Goal: Task Accomplishment & Management: Manage account settings

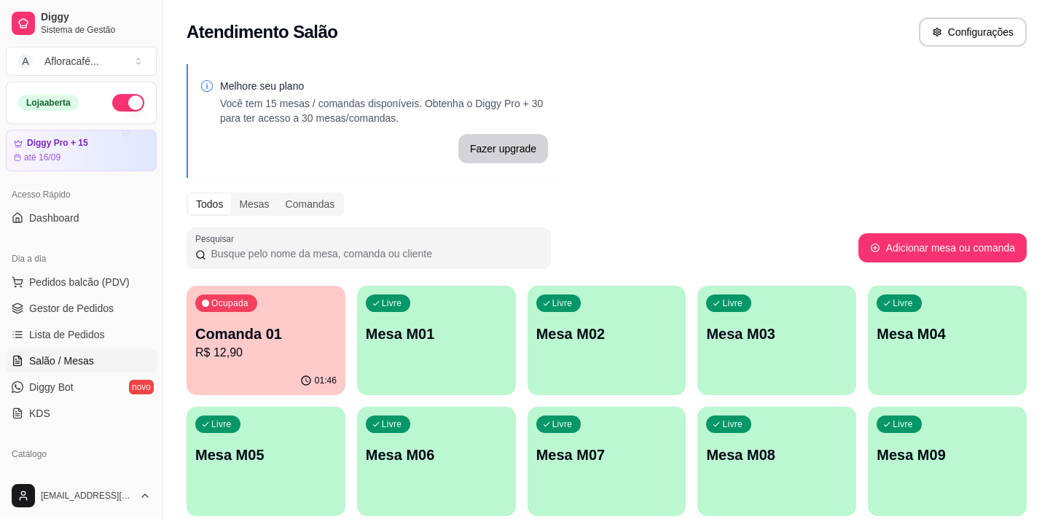
scroll to position [132, 0]
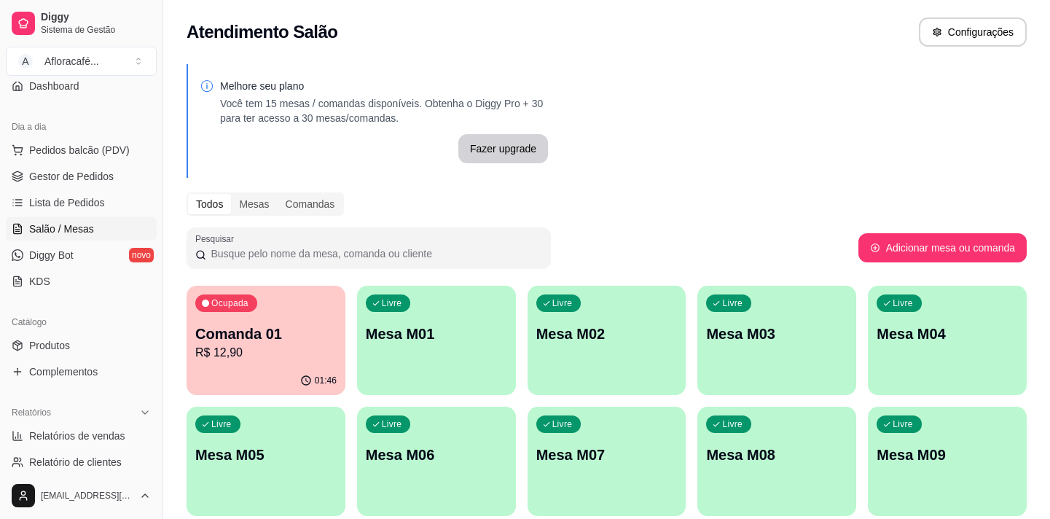
click at [77, 338] on link "Produtos" at bounding box center [81, 345] width 151 height 23
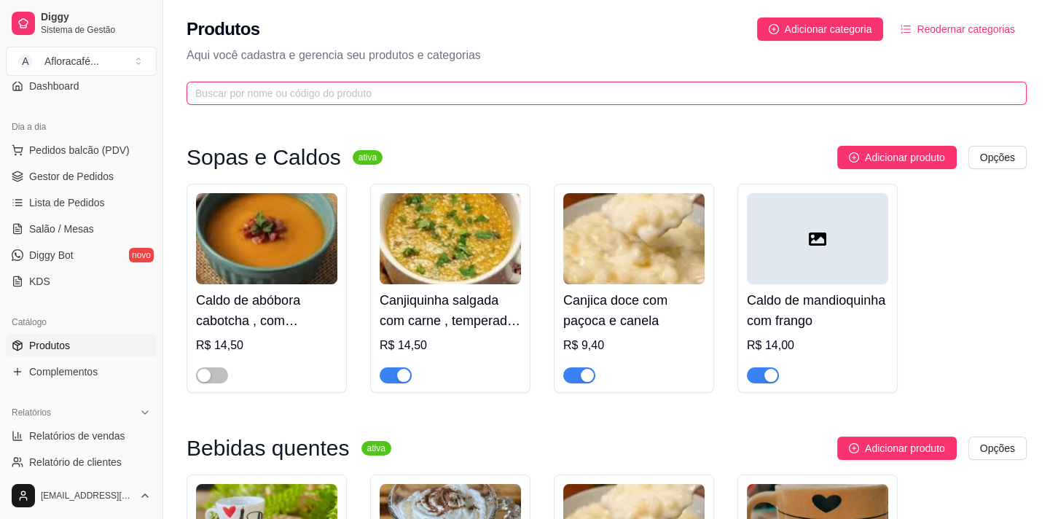
click at [632, 89] on input "text" at bounding box center [600, 93] width 811 height 16
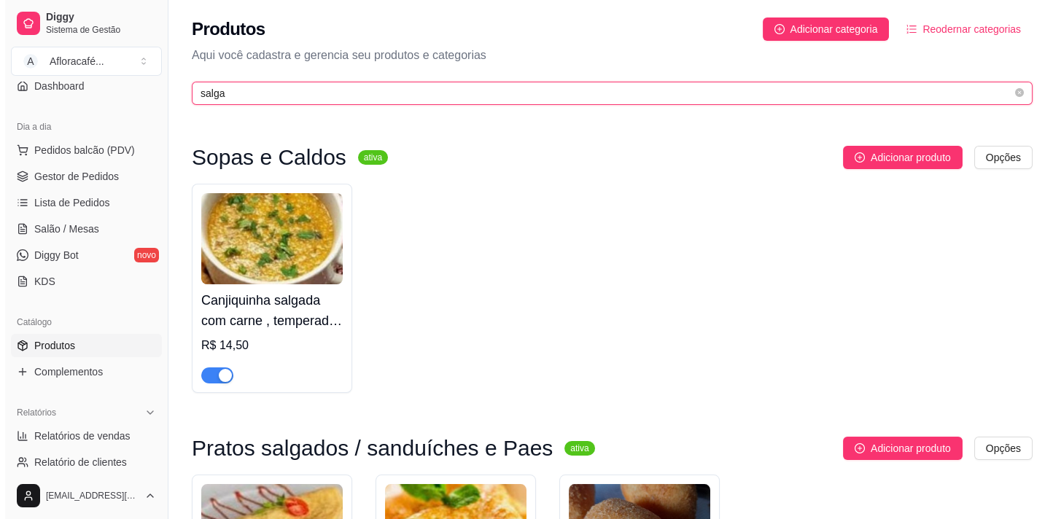
scroll to position [219, 0]
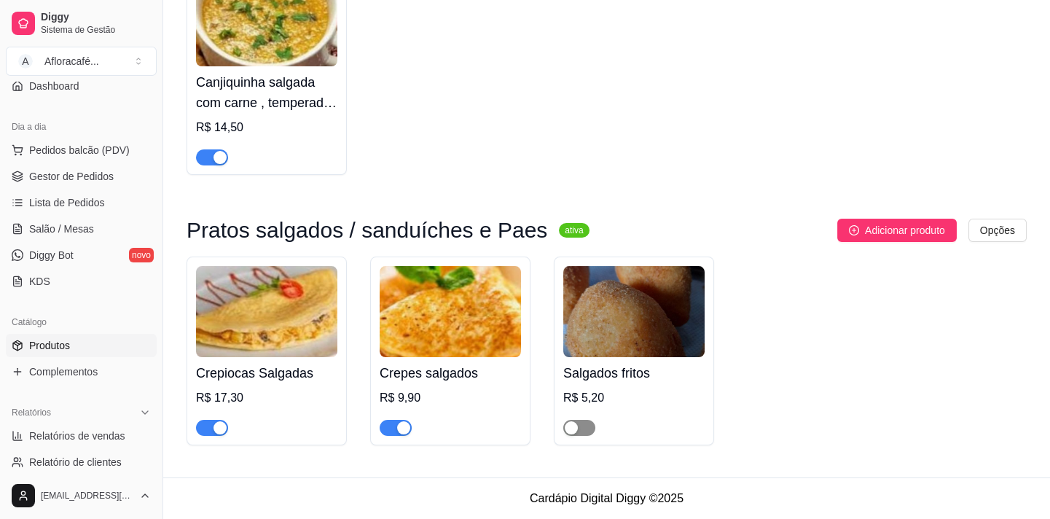
type input "salga"
click at [585, 426] on span "button" at bounding box center [579, 428] width 32 height 16
click at [592, 381] on div "Salgados fritos R$ 5,20" at bounding box center [633, 396] width 141 height 79
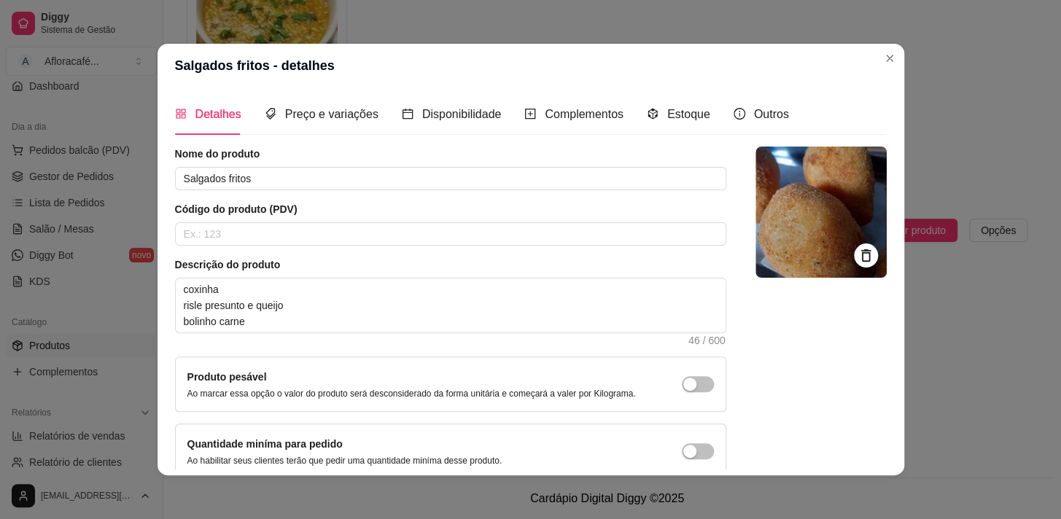
drag, startPoint x: 633, startPoint y: 408, endPoint x: 625, endPoint y: 407, distance: 7.4
click at [630, 399] on p "Ao marcar essa opção o valor do produto será desconsiderado da forma unitária e…" at bounding box center [411, 394] width 448 height 12
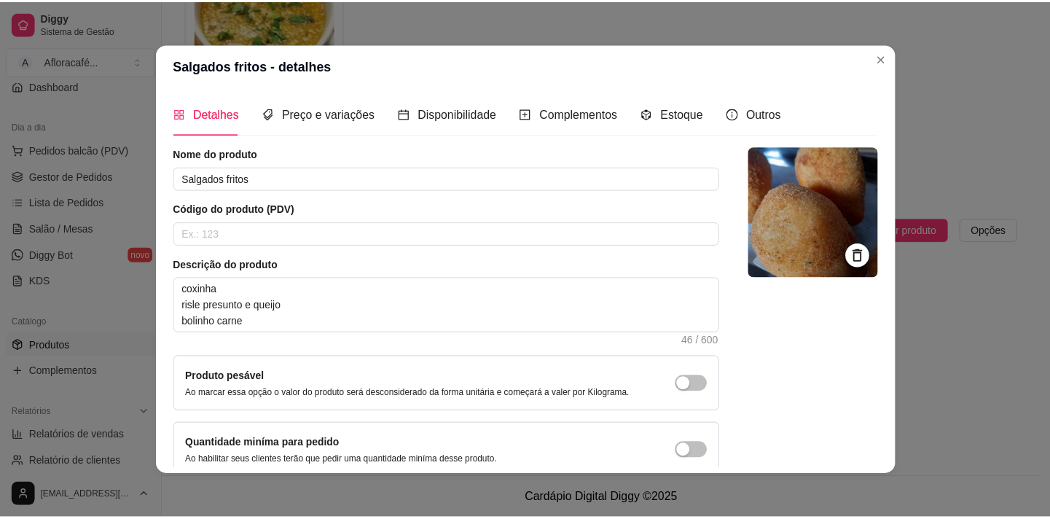
scroll to position [66, 0]
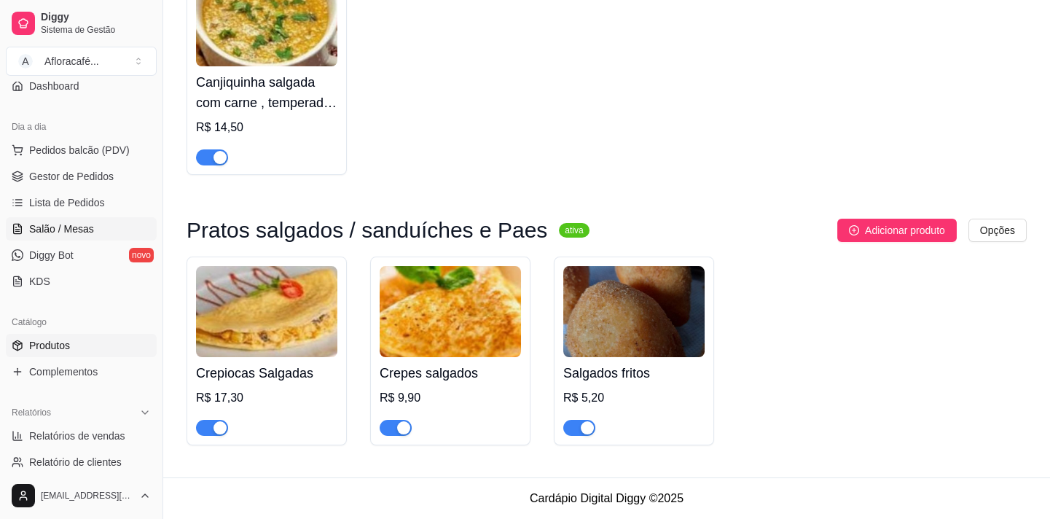
click at [72, 230] on span "Salão / Mesas" at bounding box center [61, 229] width 65 height 15
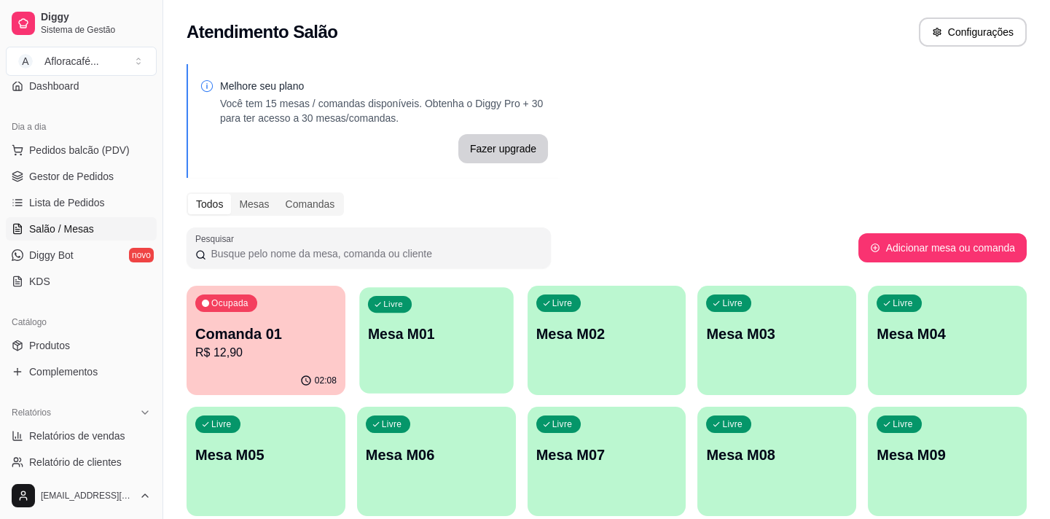
click at [459, 351] on div "Livre Mesa M01" at bounding box center [436, 331] width 154 height 89
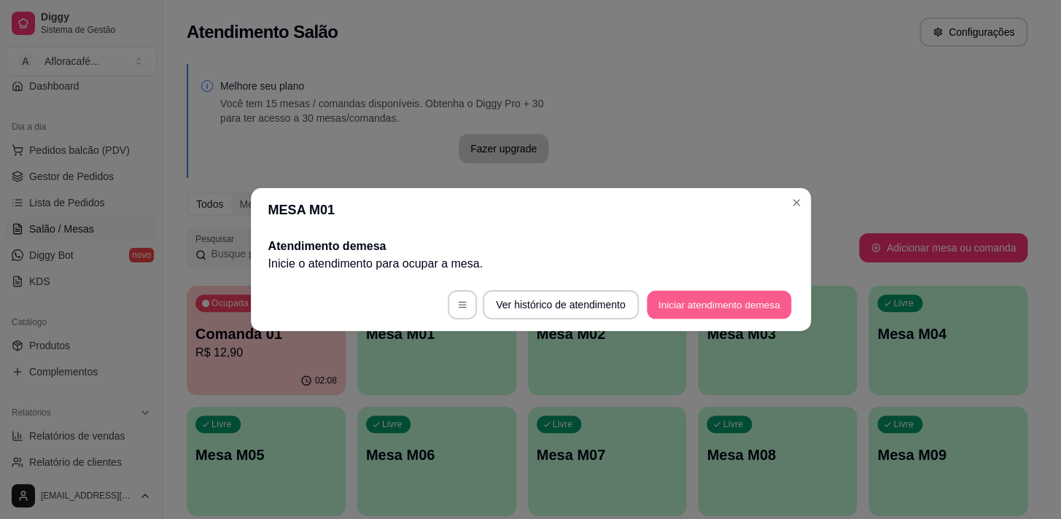
click at [698, 312] on button "Iniciar atendimento de mesa" at bounding box center [719, 305] width 144 height 28
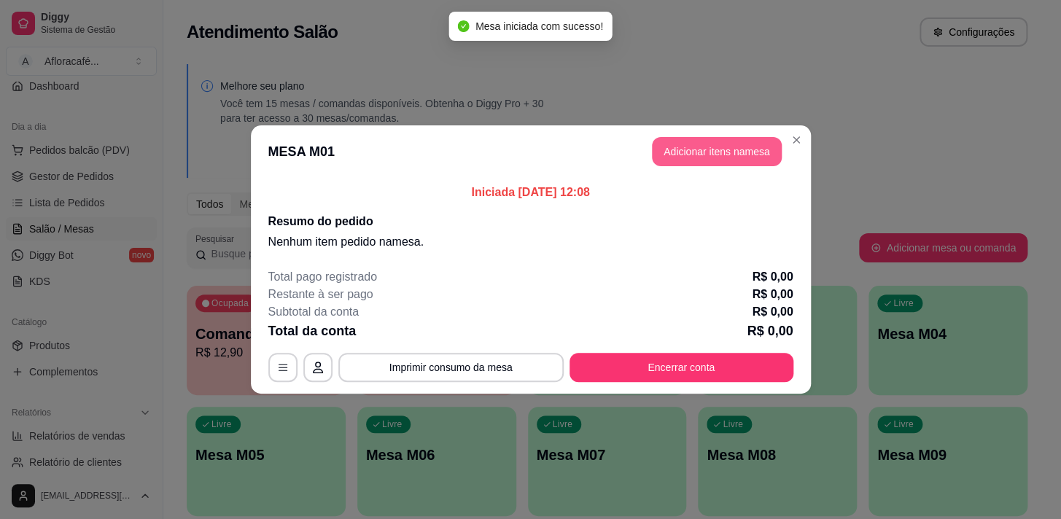
click at [671, 158] on button "Adicionar itens na mesa" at bounding box center [717, 151] width 130 height 29
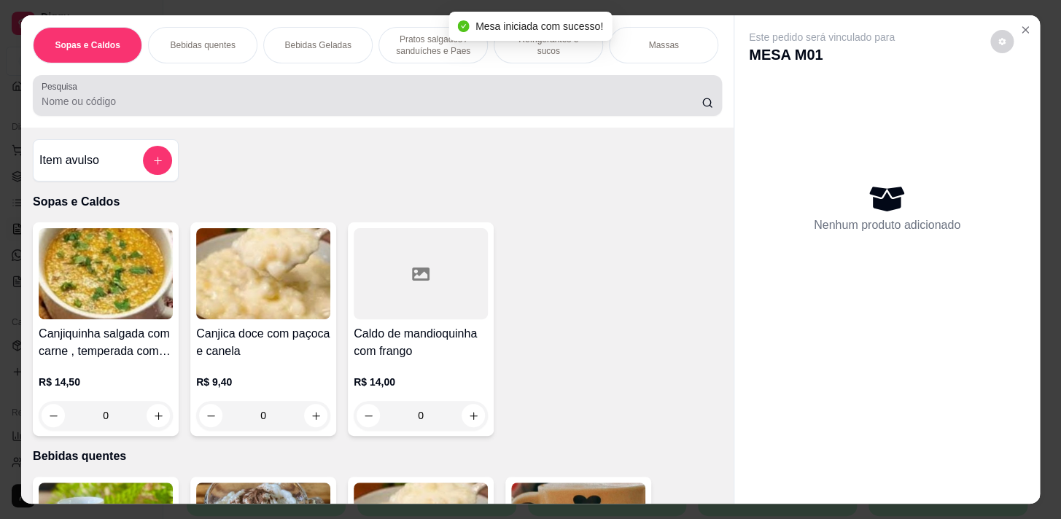
click at [465, 108] on input "Pesquisa" at bounding box center [372, 101] width 660 height 15
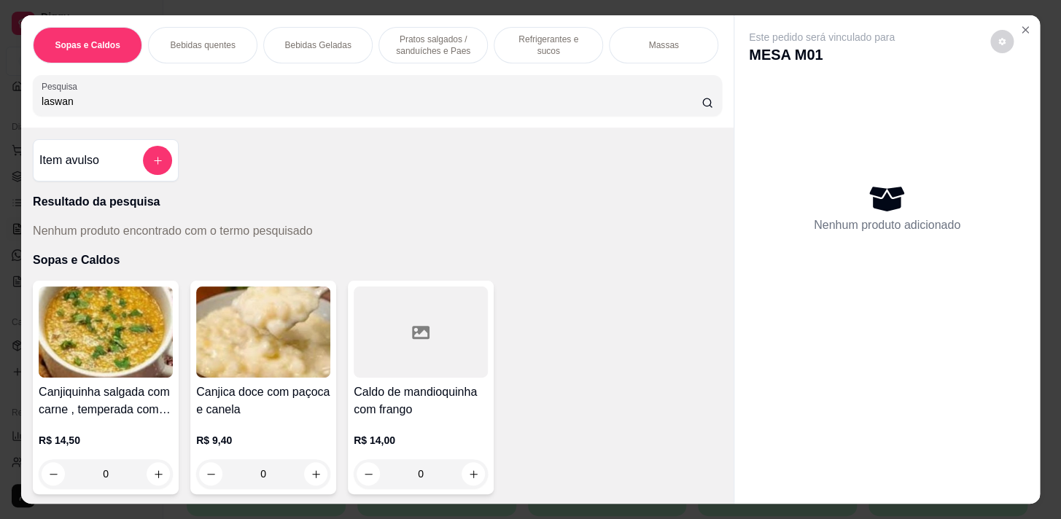
type input "laswan"
click at [506, 43] on p "Refrigerantes e sucos" at bounding box center [548, 45] width 85 height 23
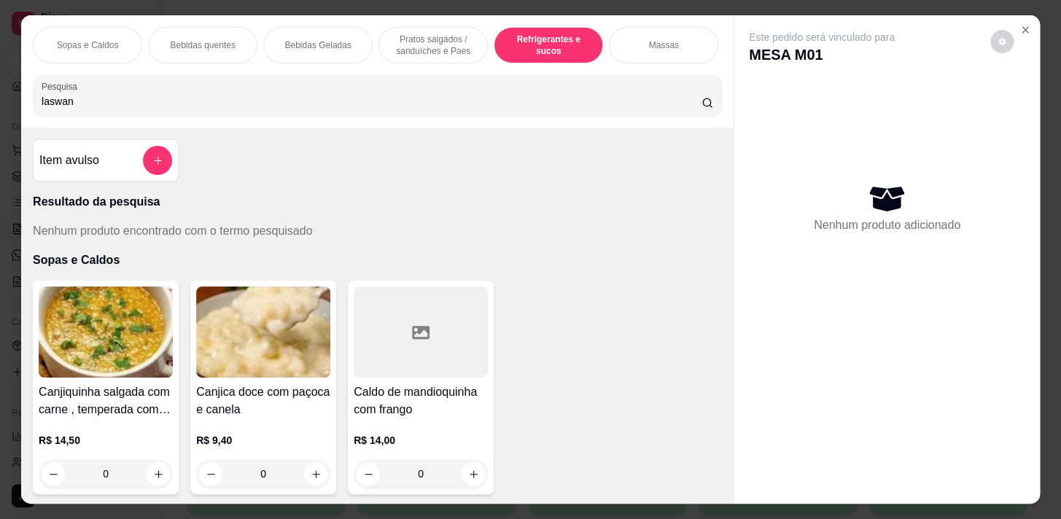
scroll to position [36, 0]
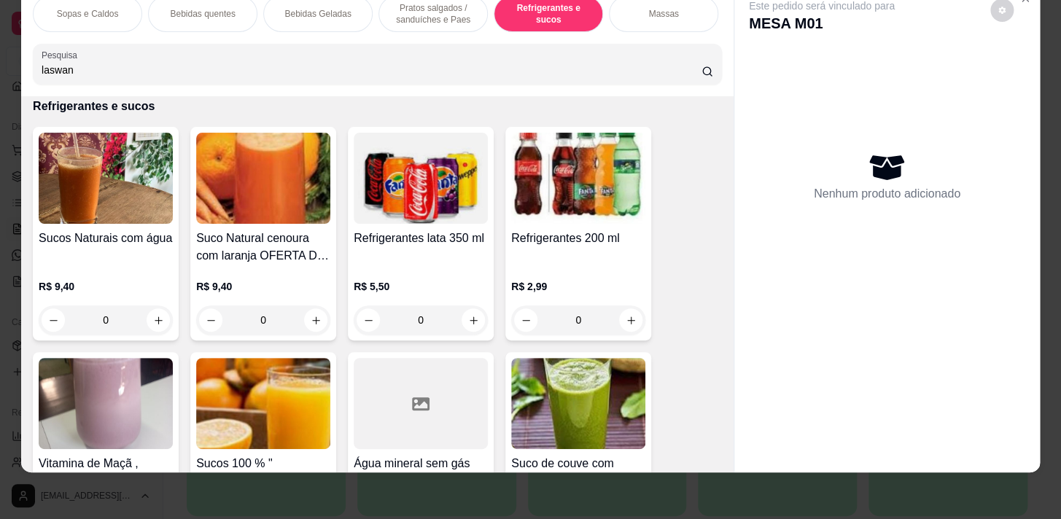
click at [655, 11] on div "Massas" at bounding box center [663, 14] width 109 height 36
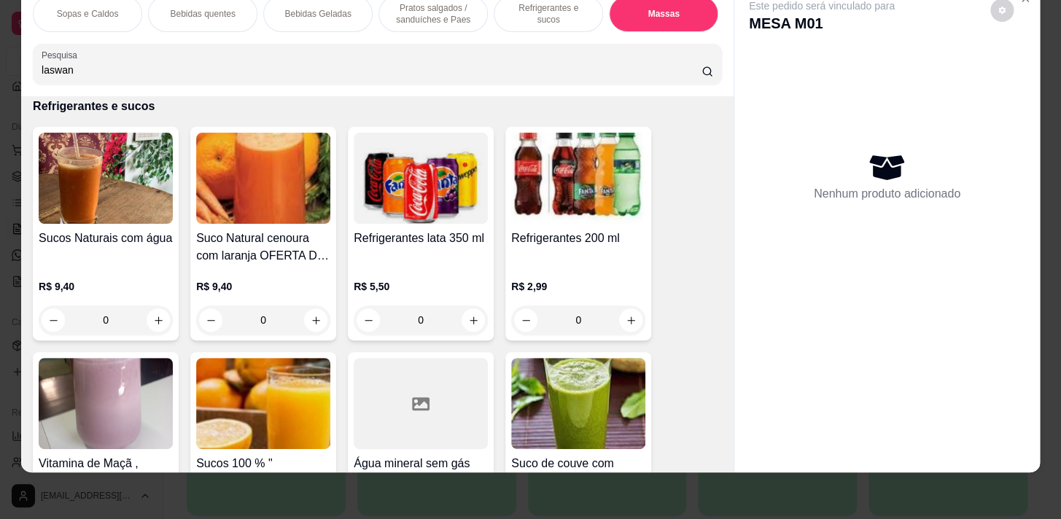
scroll to position [7181, 0]
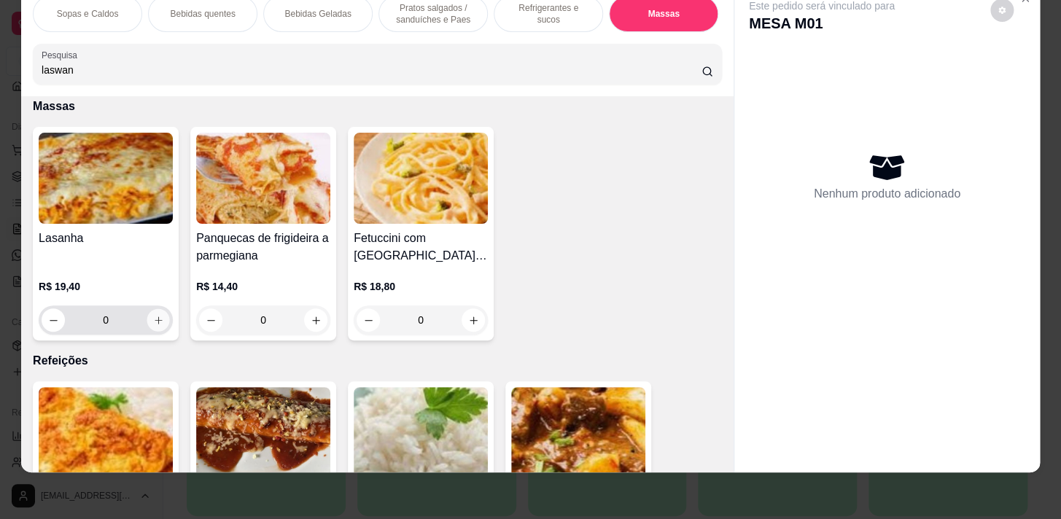
click at [159, 315] on button "increase-product-quantity" at bounding box center [158, 320] width 23 height 23
click at [160, 314] on button "increase-product-quantity" at bounding box center [158, 320] width 23 height 23
type input "2"
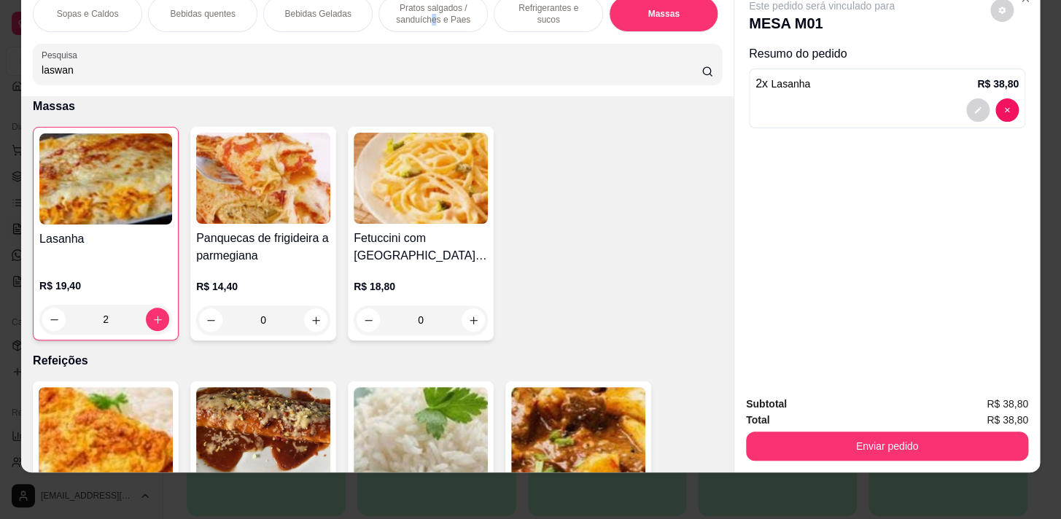
click at [429, 8] on p "Pratos salgados / sanduíches e Paes" at bounding box center [433, 13] width 85 height 23
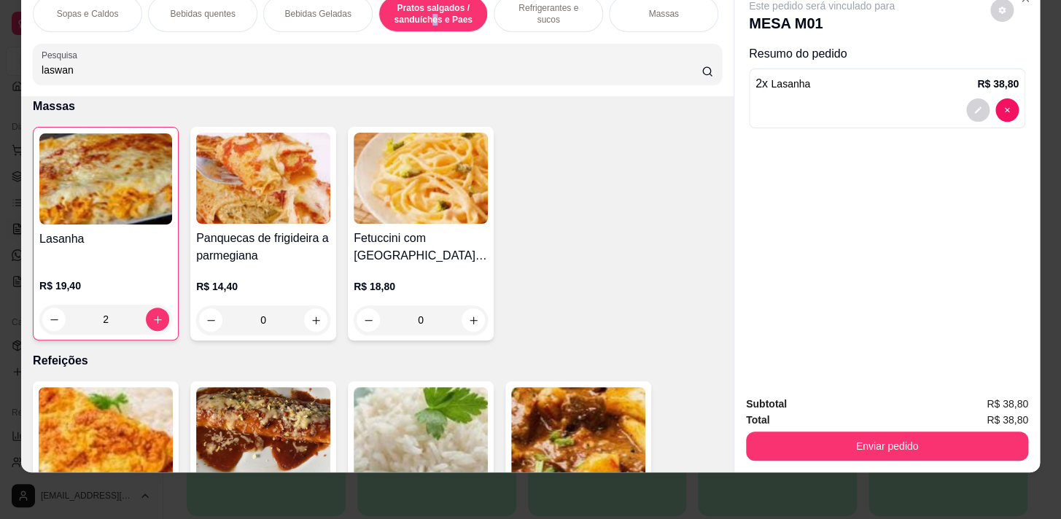
scroll to position [3536, 0]
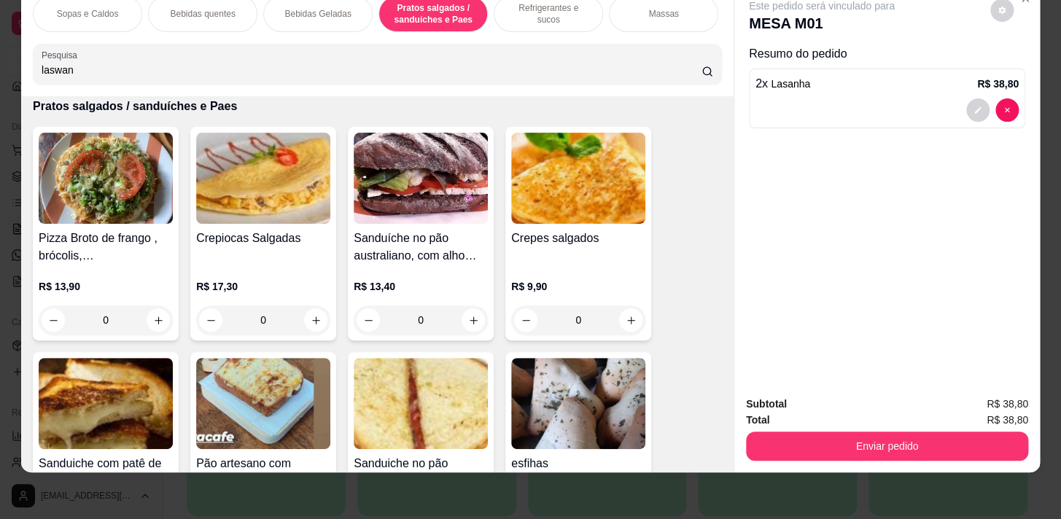
click at [513, 5] on p "Refrigerantes e sucos" at bounding box center [548, 13] width 85 height 23
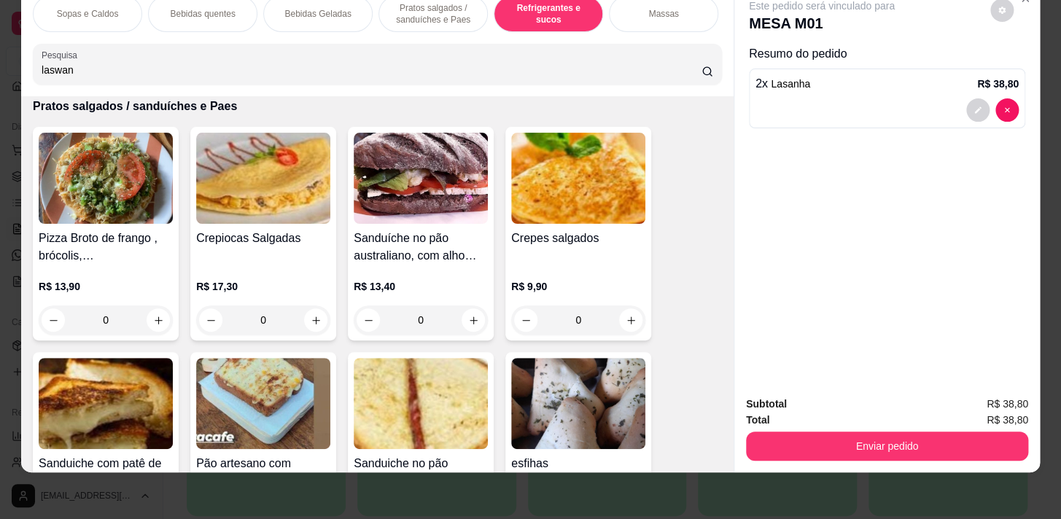
scroll to position [5818, 0]
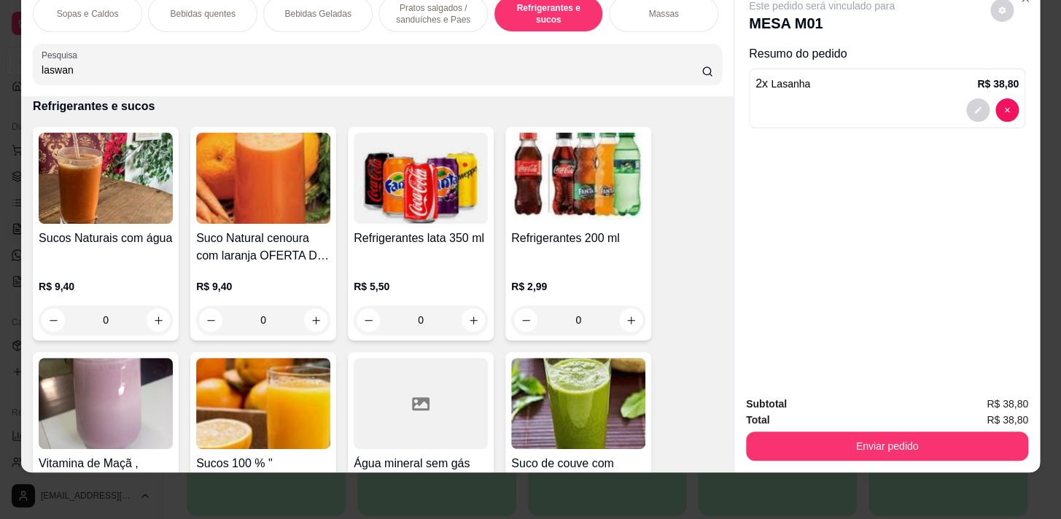
click at [147, 319] on div "0" at bounding box center [106, 319] width 134 height 29
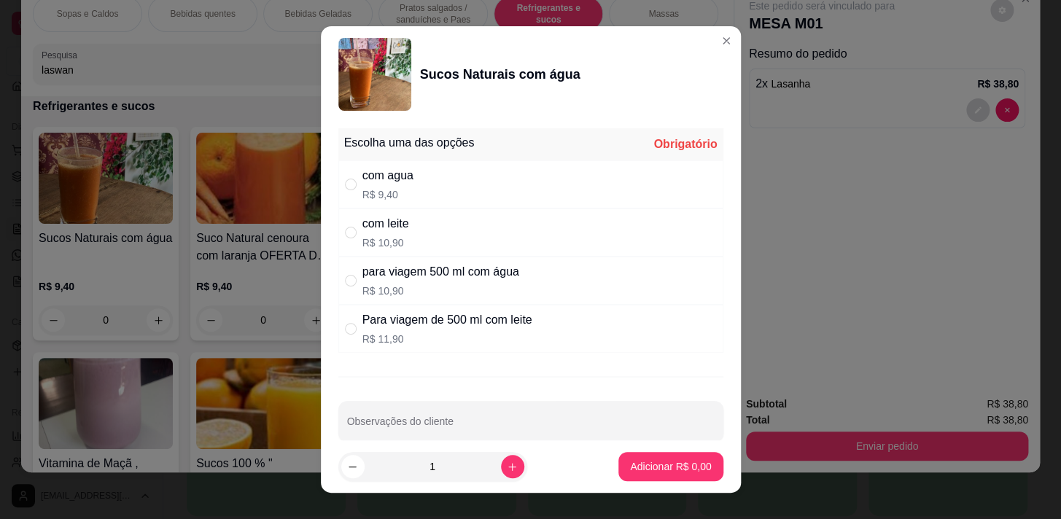
click at [342, 195] on div "com agua R$ 9,40" at bounding box center [530, 184] width 385 height 48
radio input "true"
click at [507, 471] on icon "increase-product-quantity" at bounding box center [512, 466] width 11 height 11
type input "2"
click at [685, 454] on button "Adicionar R$ 18,80" at bounding box center [667, 466] width 110 height 29
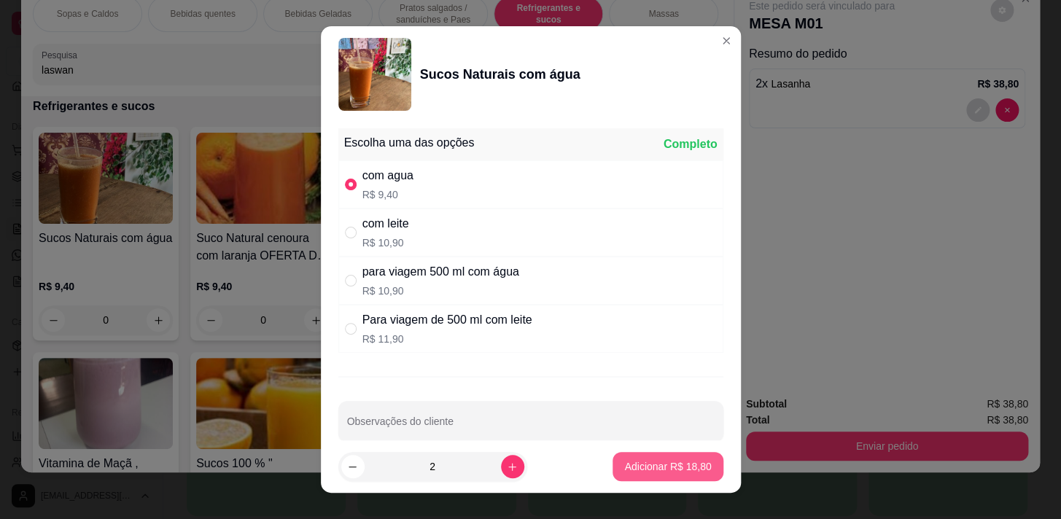
type input "2"
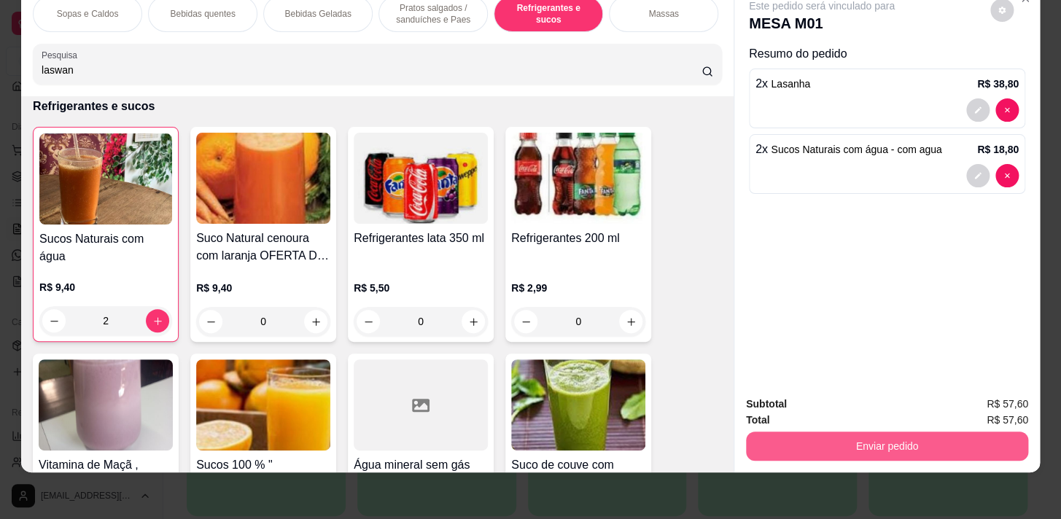
click at [900, 442] on button "Enviar pedido" at bounding box center [887, 446] width 282 height 29
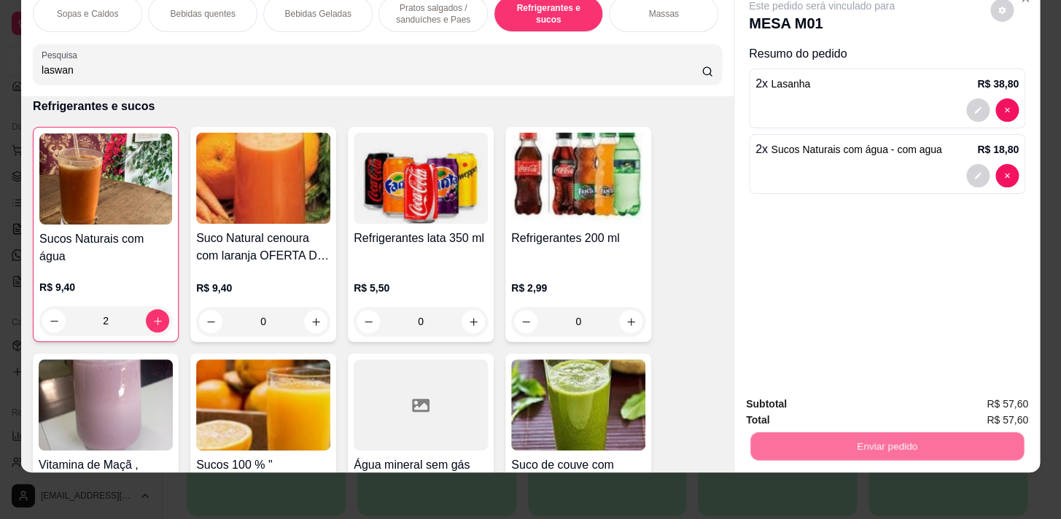
click at [881, 400] on button "Não registrar e enviar pedido" at bounding box center [838, 400] width 147 height 27
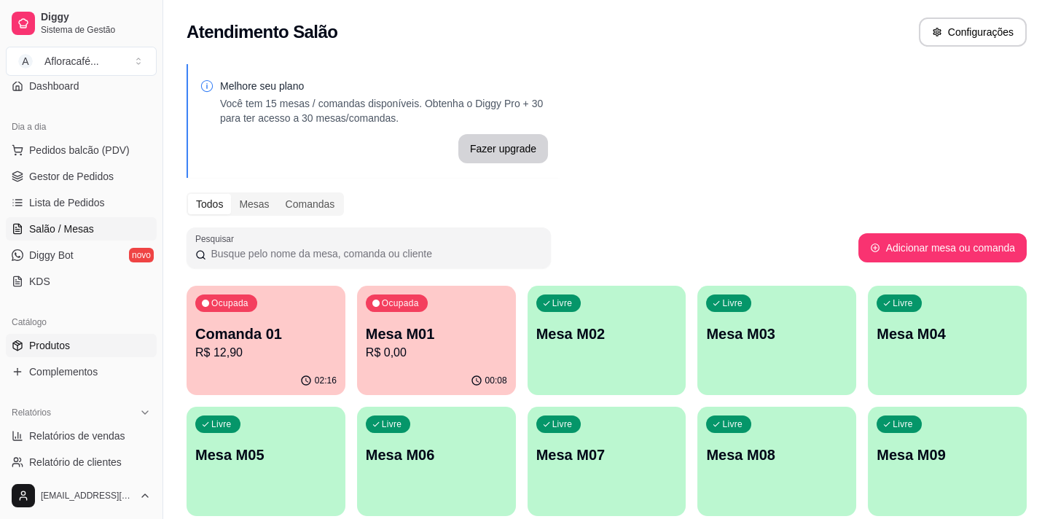
click at [114, 347] on link "Produtos" at bounding box center [81, 345] width 151 height 23
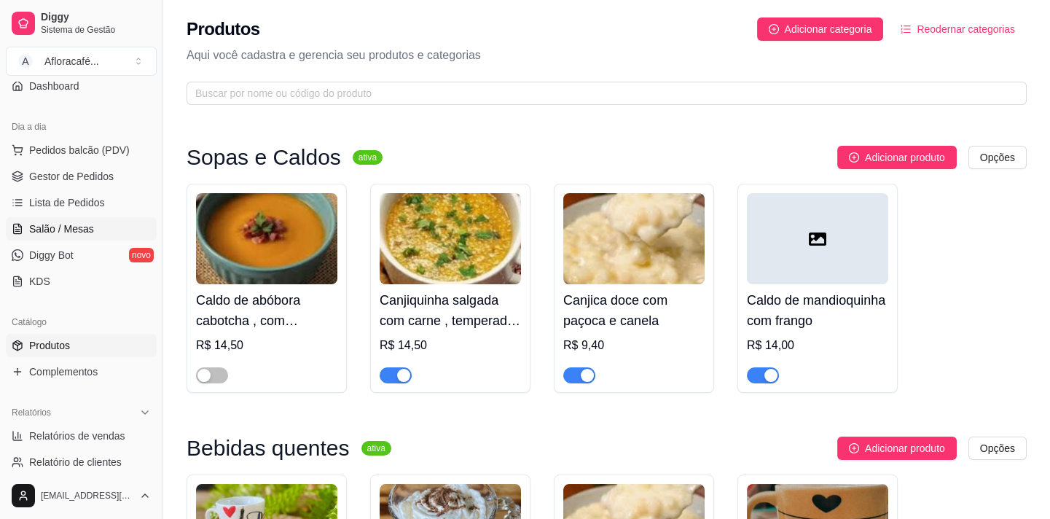
click at [52, 235] on link "Salão / Mesas" at bounding box center [81, 228] width 151 height 23
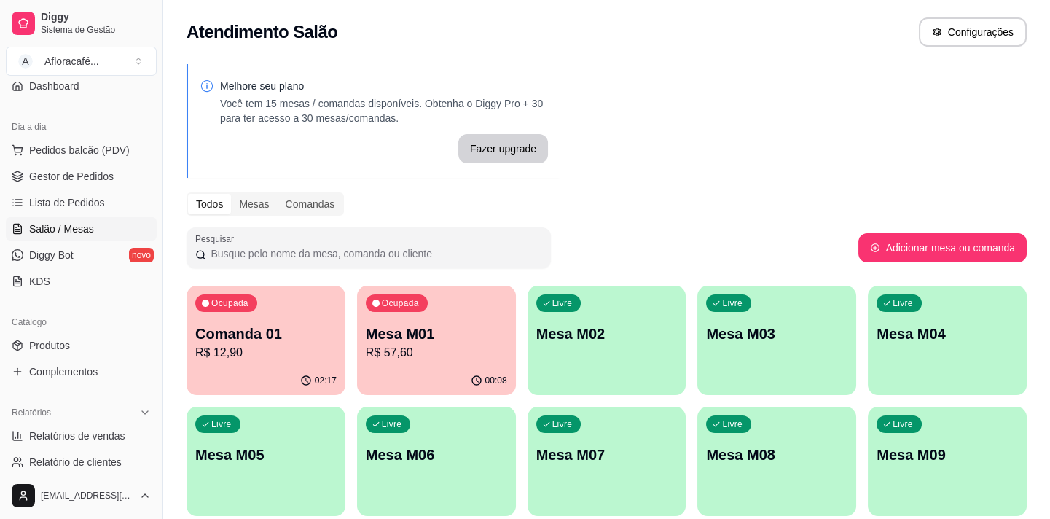
click at [262, 367] on button "Ocupada Comanda 01 R$ 12,90 02:17" at bounding box center [266, 340] width 159 height 109
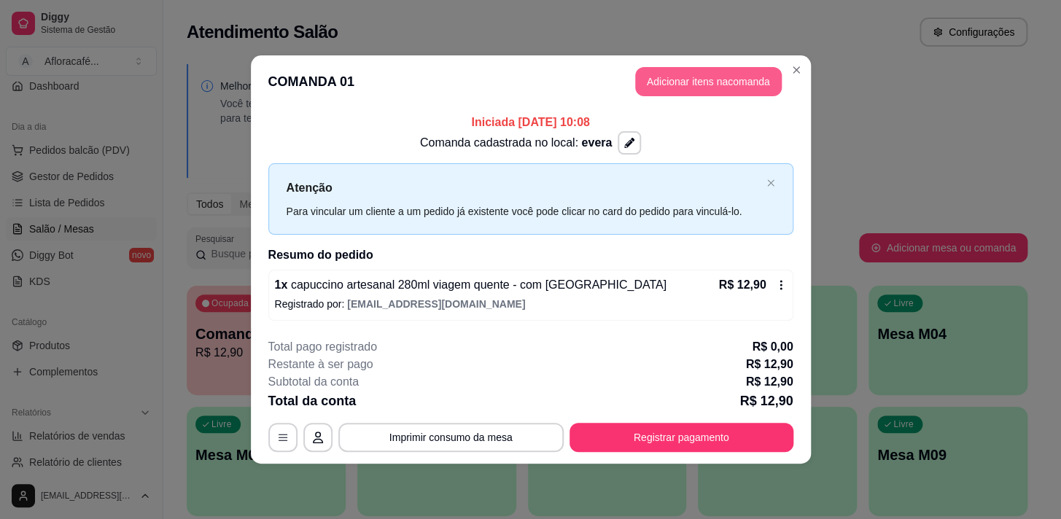
click at [694, 83] on button "Adicionar itens na comanda" at bounding box center [708, 81] width 147 height 29
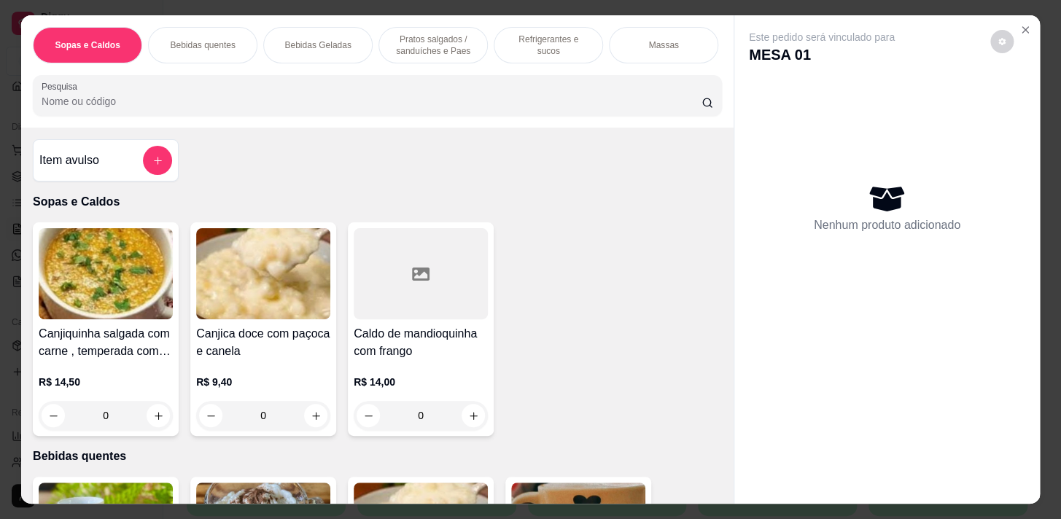
click at [540, 40] on p "Refrigerantes e sucos" at bounding box center [548, 45] width 85 height 23
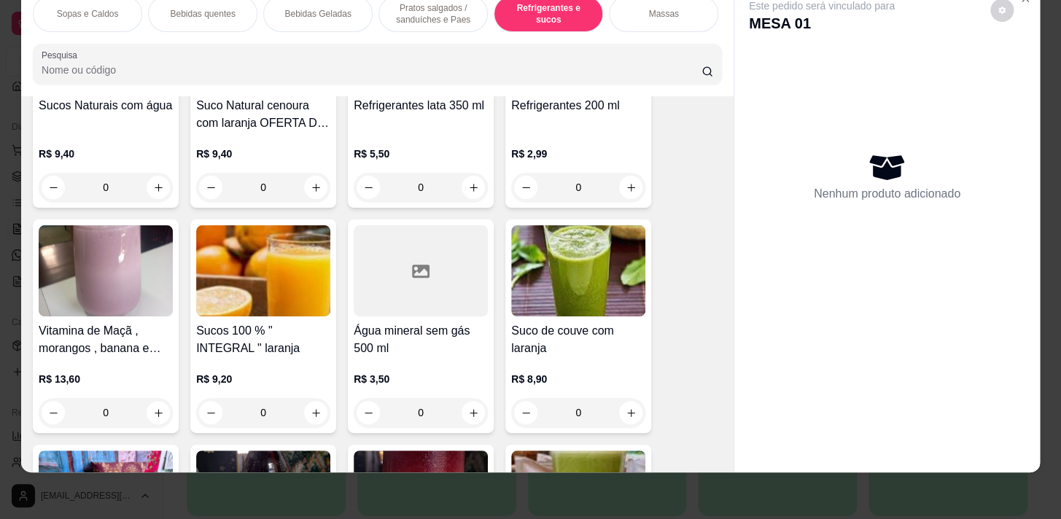
scroll to position [5959, 0]
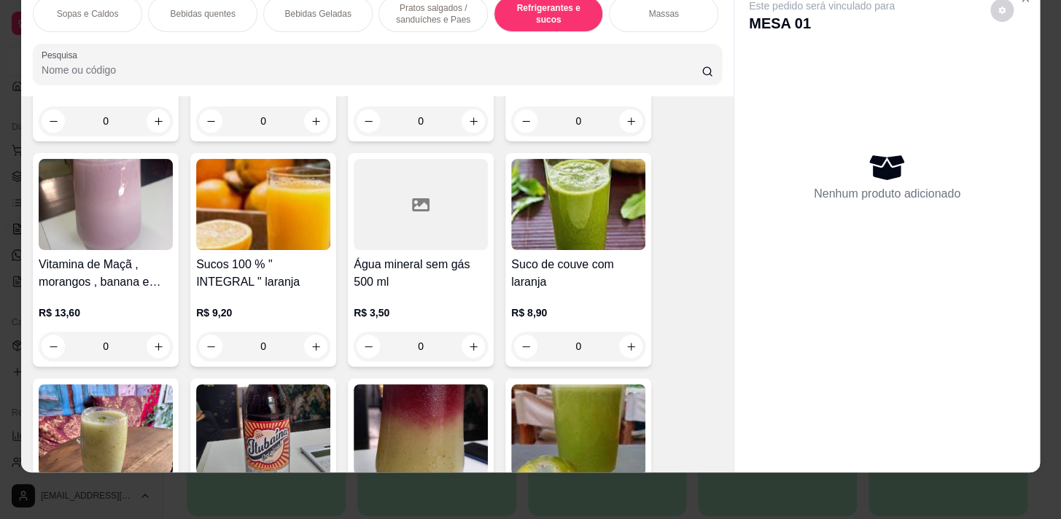
click at [474, 354] on div "0" at bounding box center [421, 346] width 134 height 29
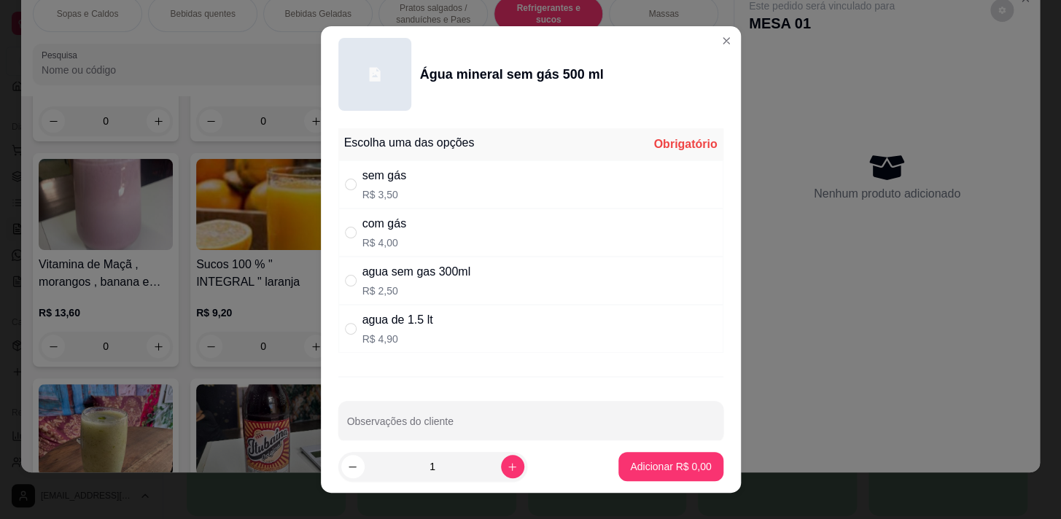
click at [473, 205] on div "sem gás R$ 3,50" at bounding box center [530, 184] width 385 height 48
radio input "true"
click at [687, 480] on button "Adicionar R$ 3,50" at bounding box center [670, 467] width 101 height 28
type input "1"
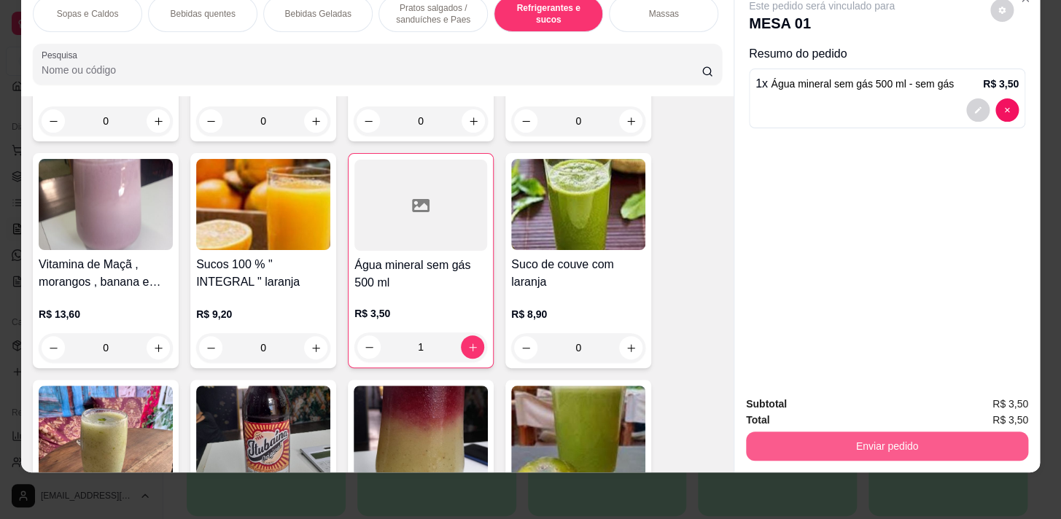
click at [862, 432] on button "Enviar pedido" at bounding box center [887, 446] width 282 height 29
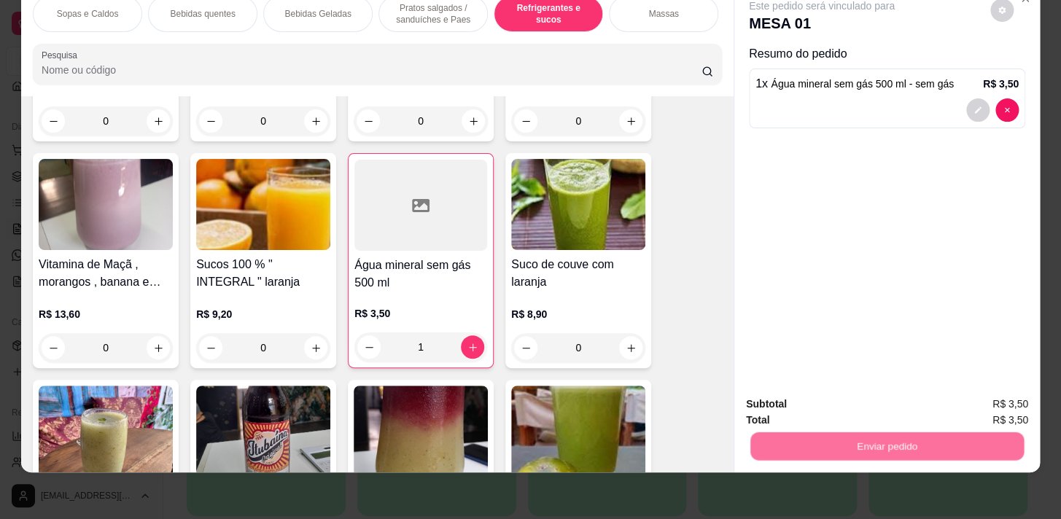
click at [849, 409] on button "Não registrar e enviar pedido" at bounding box center [838, 401] width 152 height 28
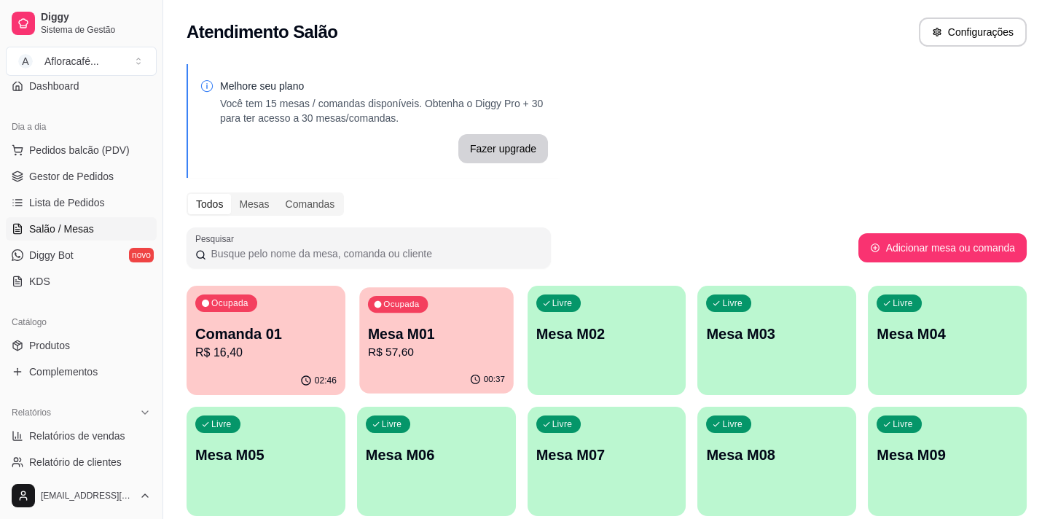
click at [373, 377] on div "00:37" at bounding box center [436, 380] width 154 height 28
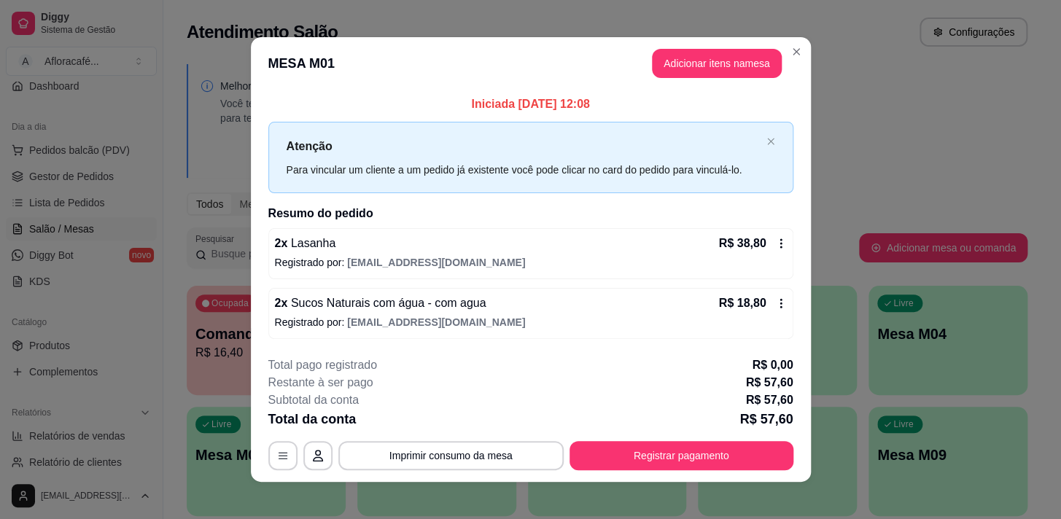
scroll to position [9, 0]
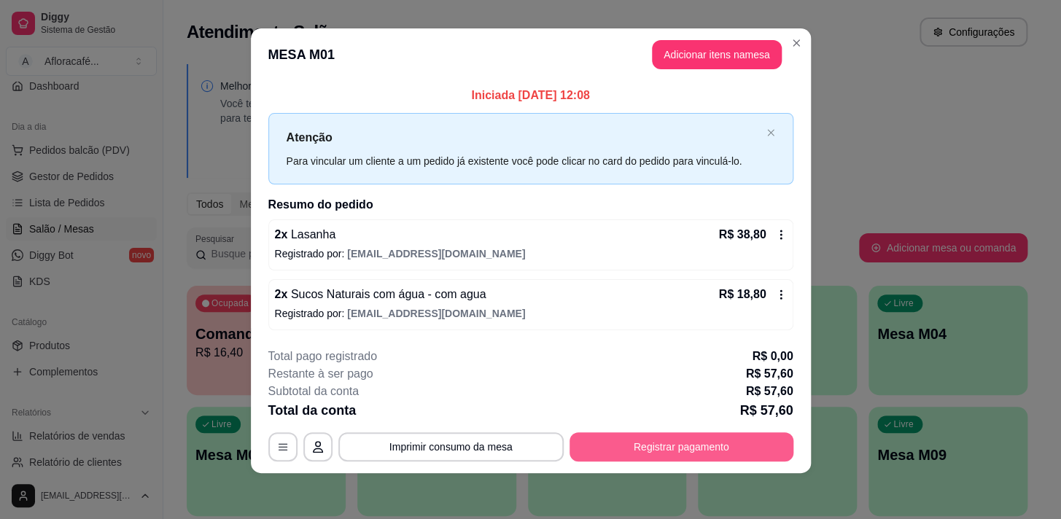
click at [632, 433] on button "Registrar pagamento" at bounding box center [681, 446] width 224 height 29
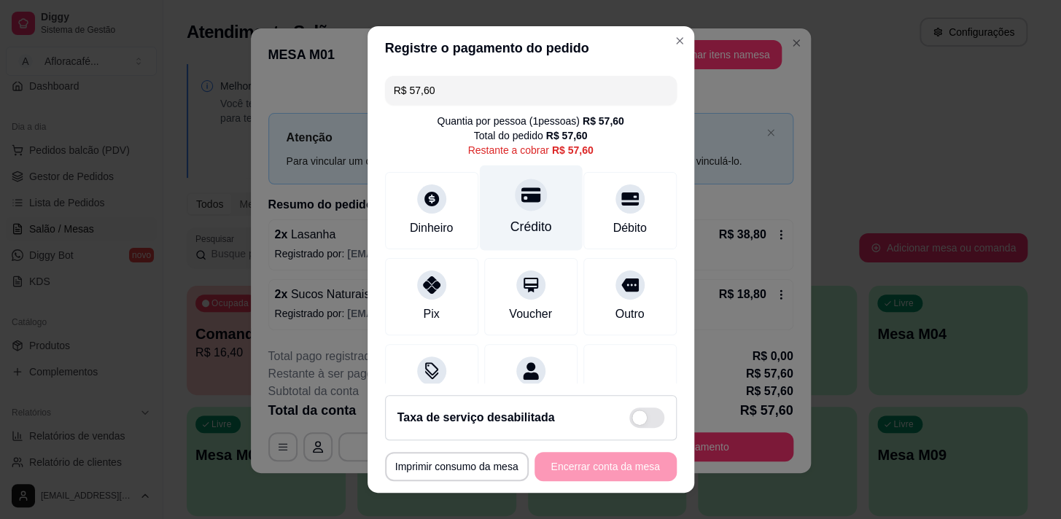
click at [523, 206] on div at bounding box center [531, 195] width 32 height 32
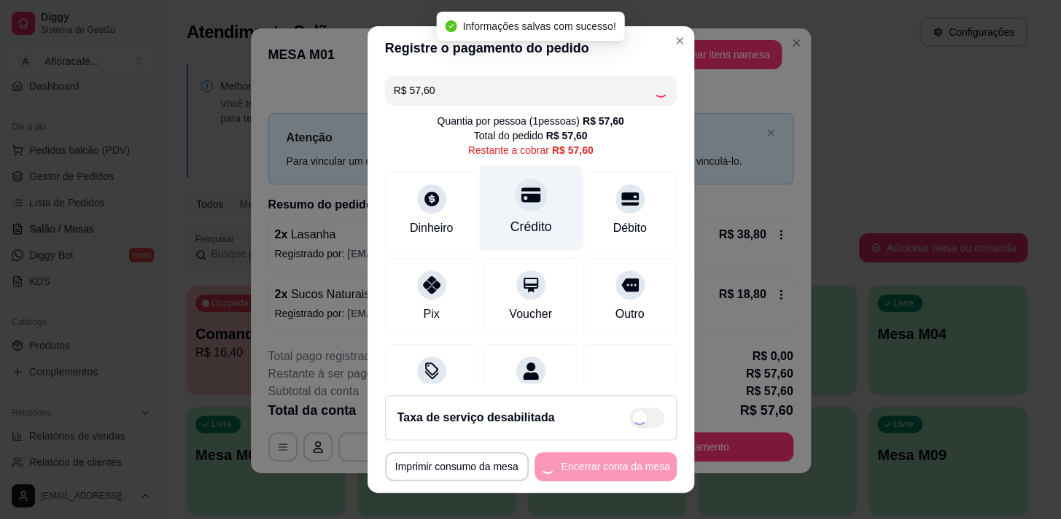
type input "R$ 0,00"
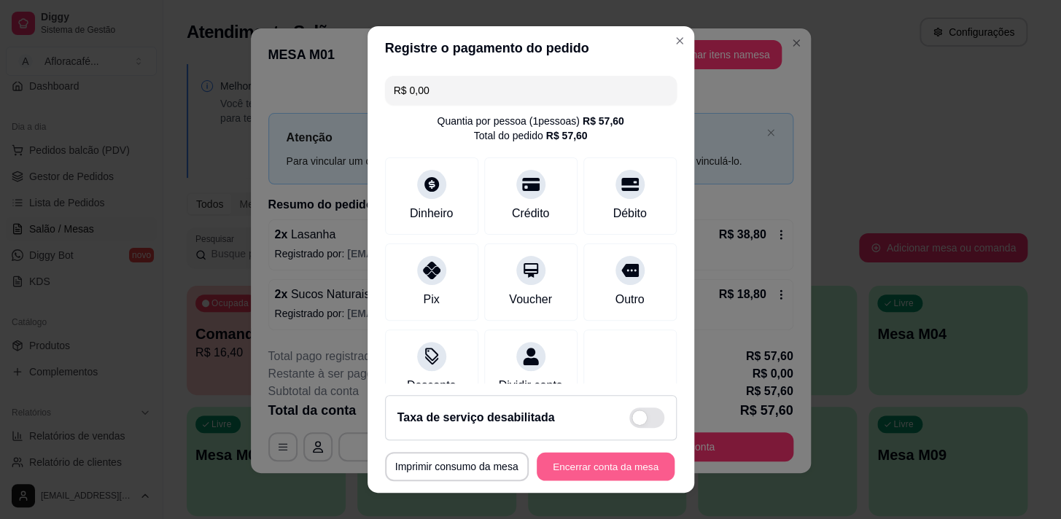
click at [620, 476] on button "Encerrar conta da mesa" at bounding box center [606, 467] width 138 height 28
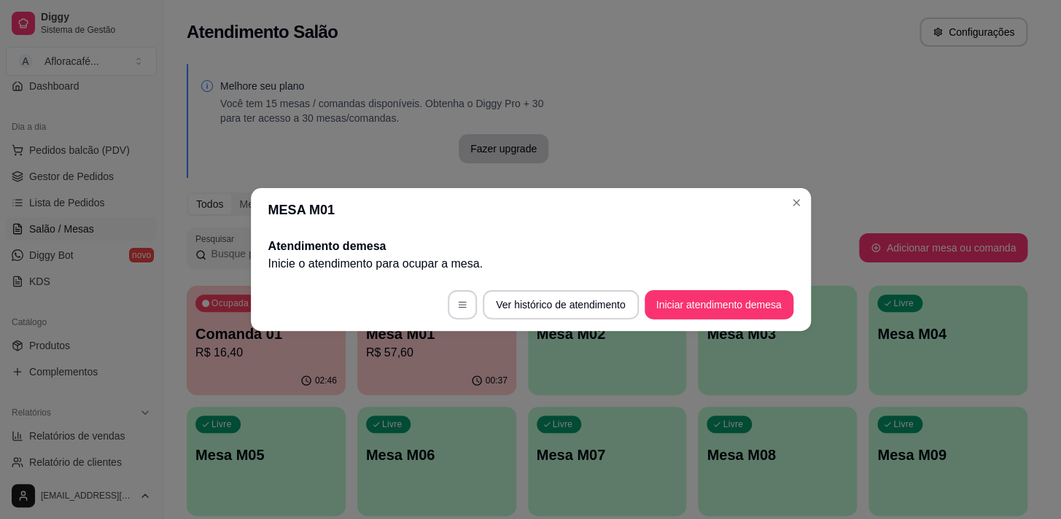
scroll to position [0, 0]
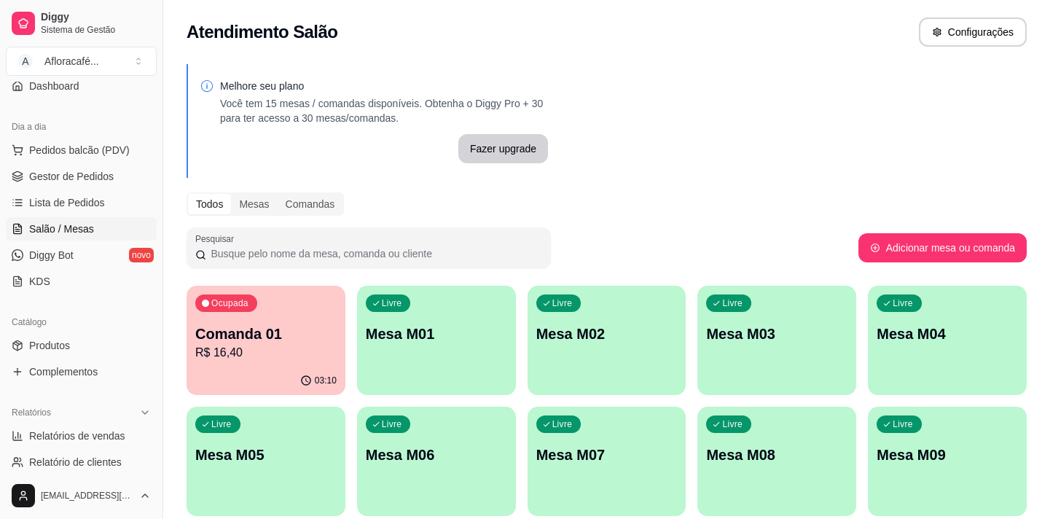
click at [450, 329] on p "Mesa M01" at bounding box center [436, 334] width 141 height 20
click at [768, 298] on div "Livre Mesa M03" at bounding box center [777, 332] width 159 height 92
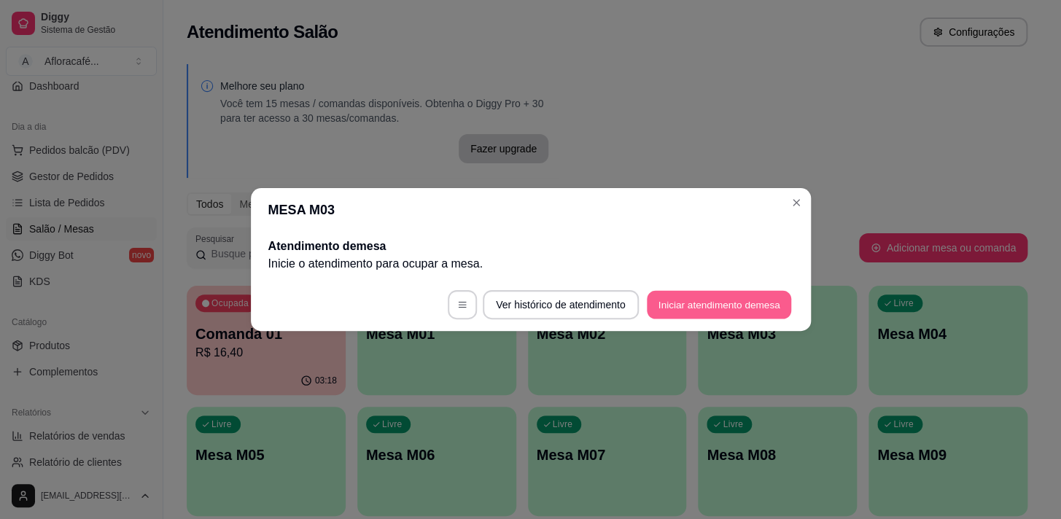
click at [740, 294] on button "Iniciar atendimento de mesa" at bounding box center [719, 305] width 144 height 28
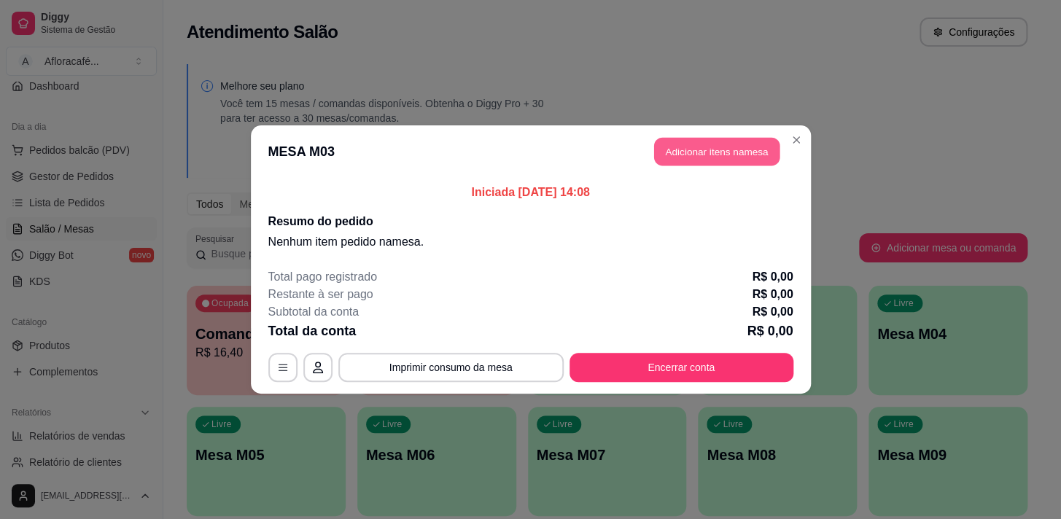
click at [760, 153] on button "Adicionar itens na mesa" at bounding box center [716, 152] width 125 height 28
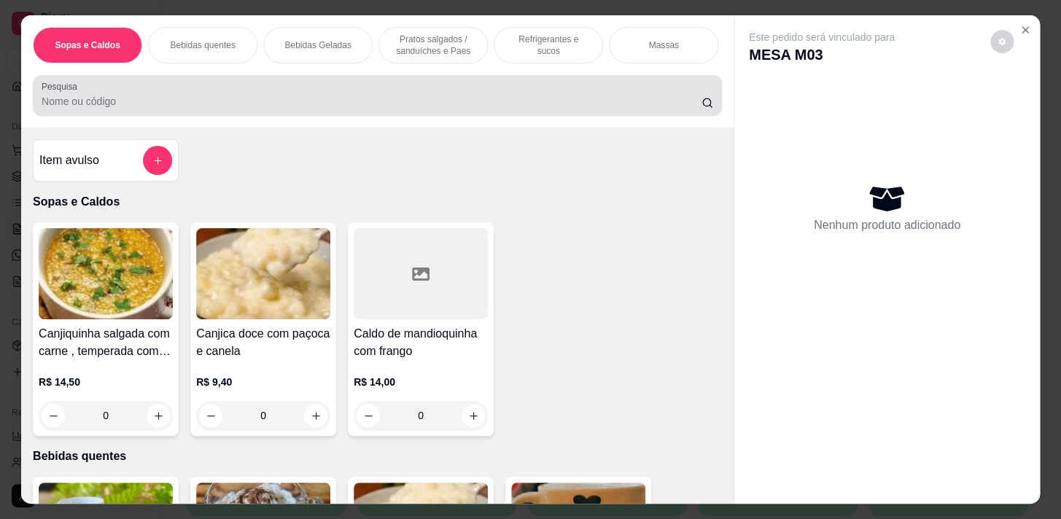
click at [417, 100] on input "Pesquisa" at bounding box center [372, 101] width 660 height 15
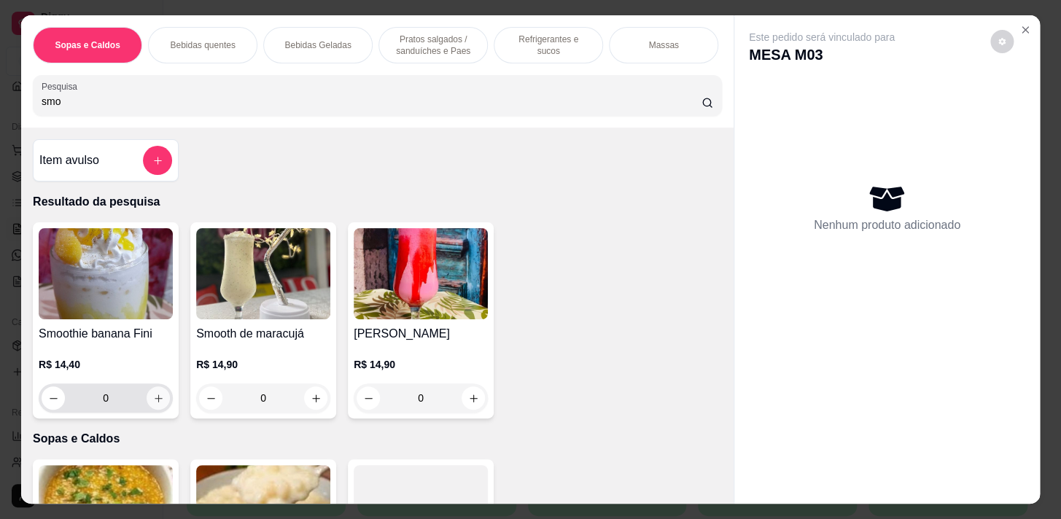
type input "smo"
click at [154, 400] on icon "increase-product-quantity" at bounding box center [158, 398] width 11 height 11
type input "1"
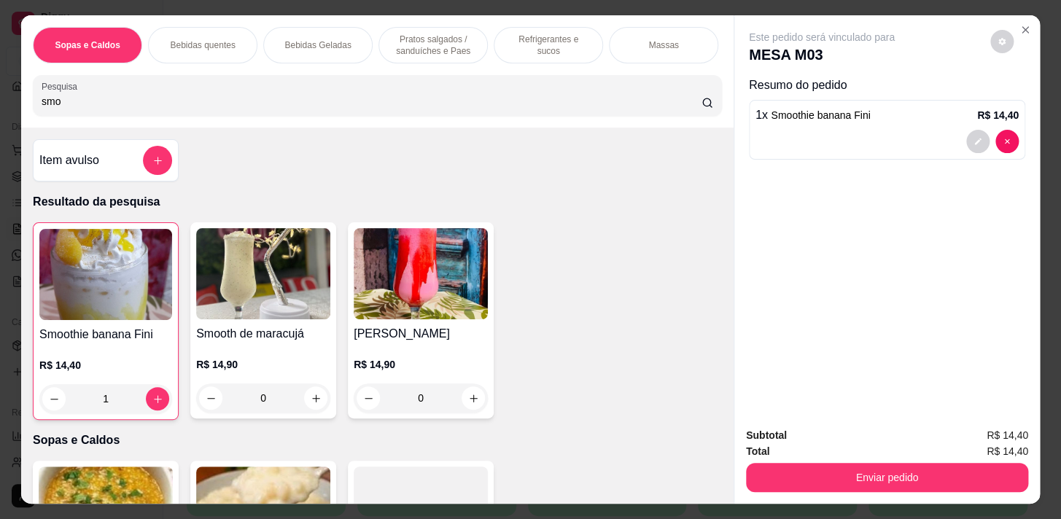
click at [310, 79] on div "Sopas e Caldos Bebidas quentes Bebidas Geladas Pratos salgados / sanduíches e P…" at bounding box center [377, 71] width 712 height 112
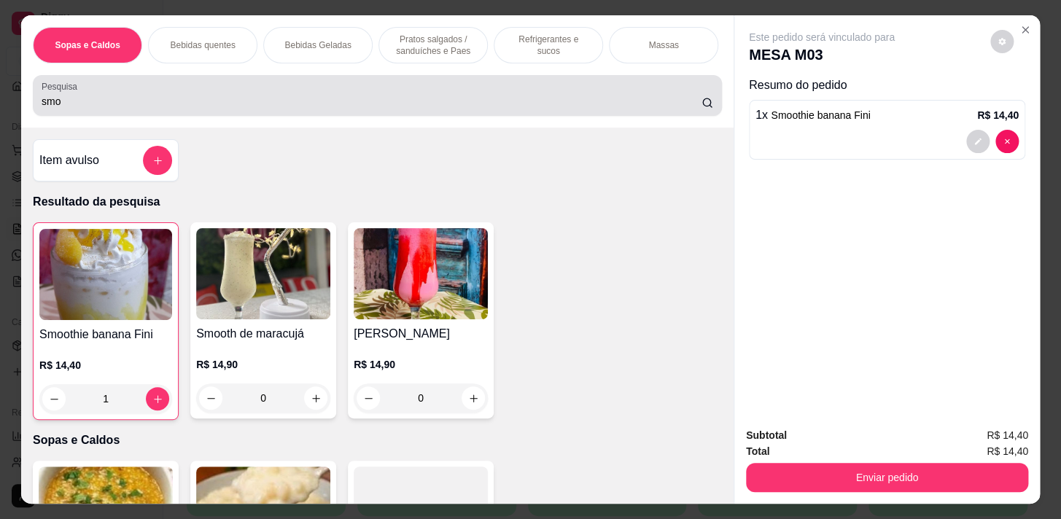
click at [326, 92] on div "smo" at bounding box center [377, 95] width 671 height 29
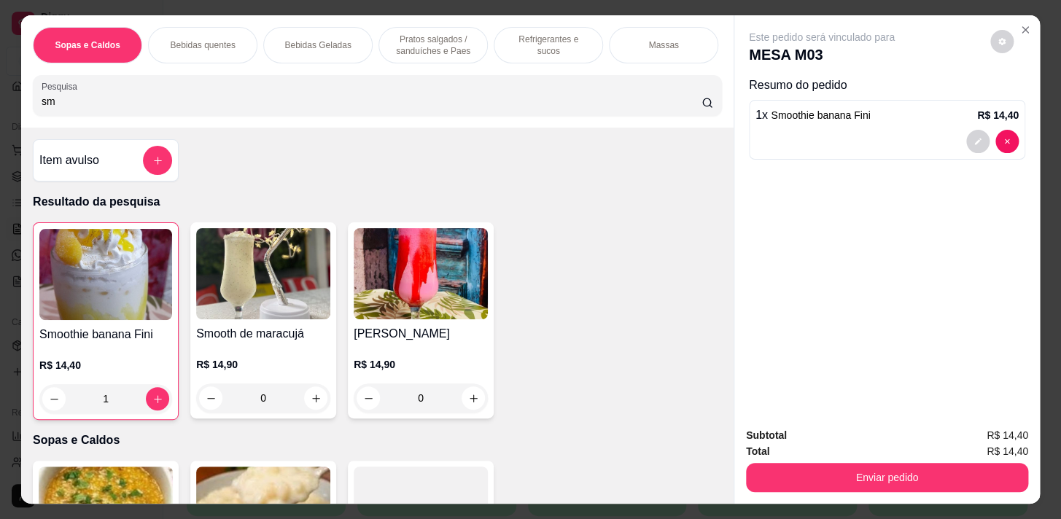
type input "s"
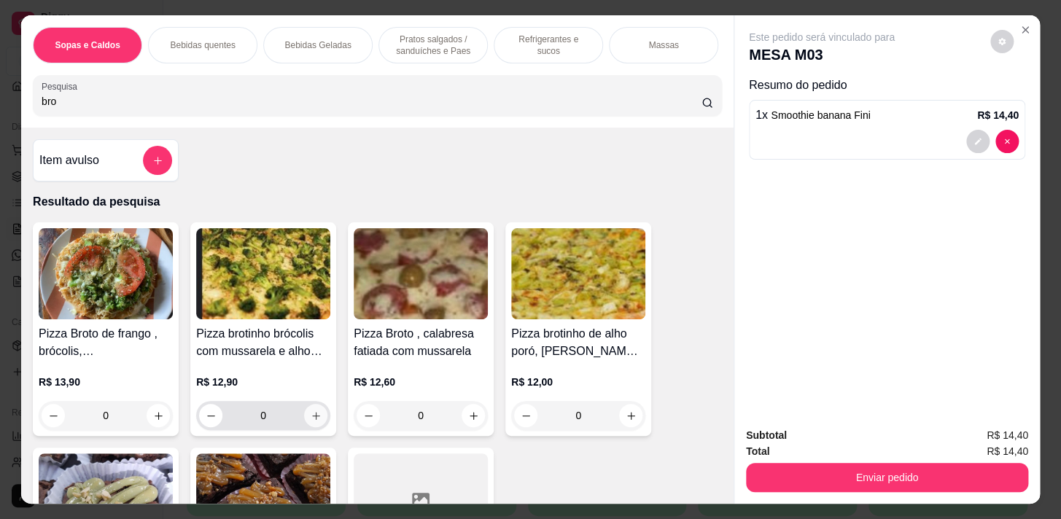
type input "bro"
click at [316, 418] on button "increase-product-quantity" at bounding box center [316, 416] width 23 height 23
type input "1"
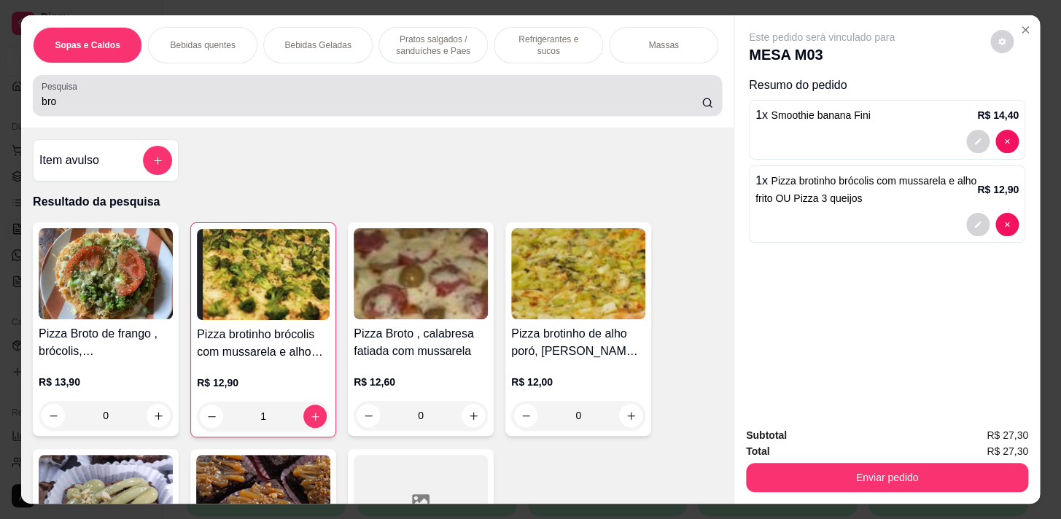
click at [313, 81] on div "Pesquisa bro" at bounding box center [377, 95] width 689 height 41
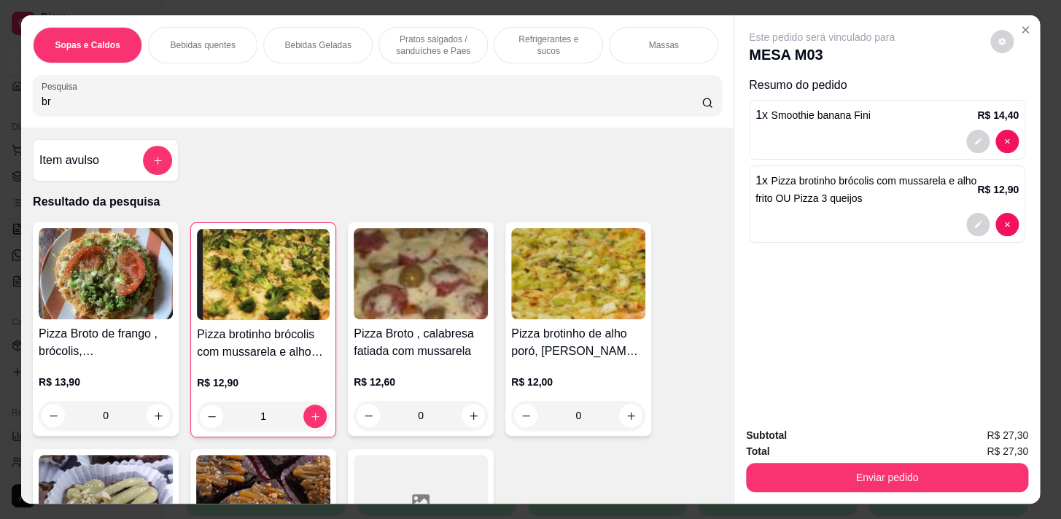
type input "b"
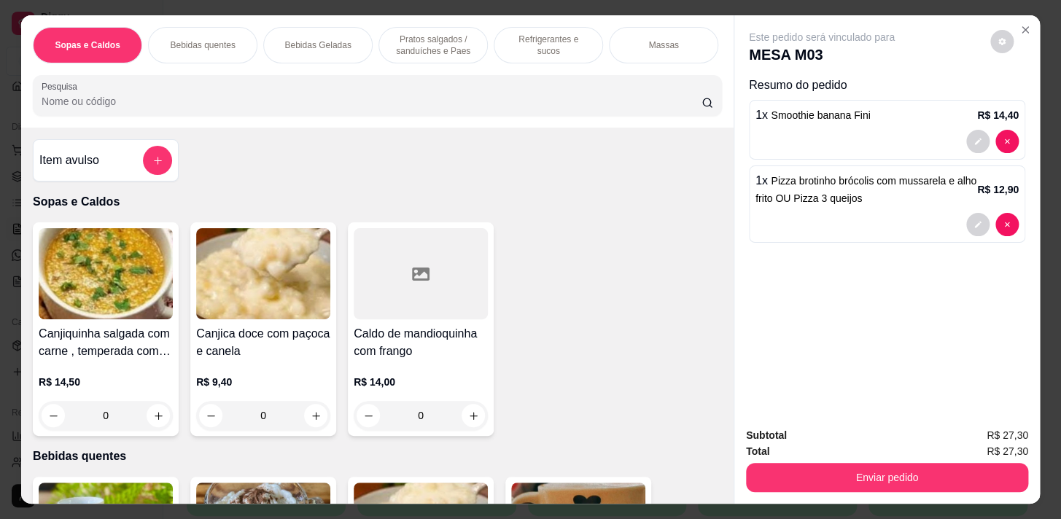
drag, startPoint x: 539, startPoint y: 51, endPoint x: 510, endPoint y: 58, distance: 29.9
click at [535, 51] on div "Refrigerantes e sucos" at bounding box center [548, 45] width 109 height 36
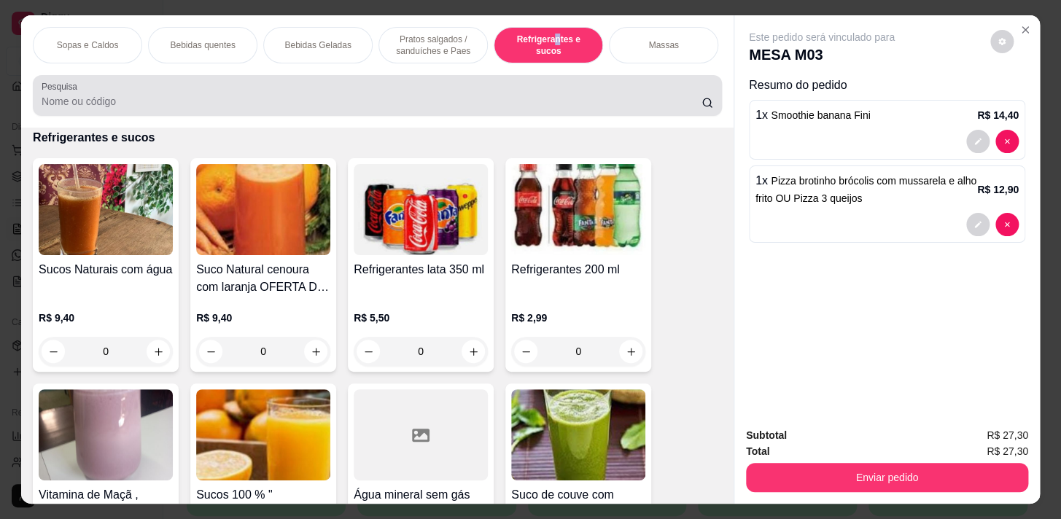
scroll to position [36, 0]
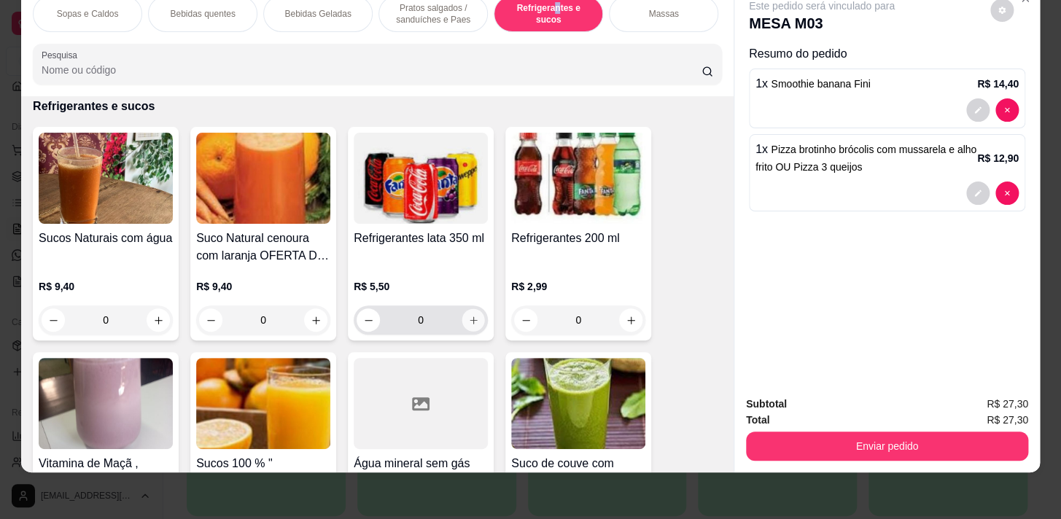
click at [462, 323] on button "increase-product-quantity" at bounding box center [473, 320] width 23 height 23
type input "1"
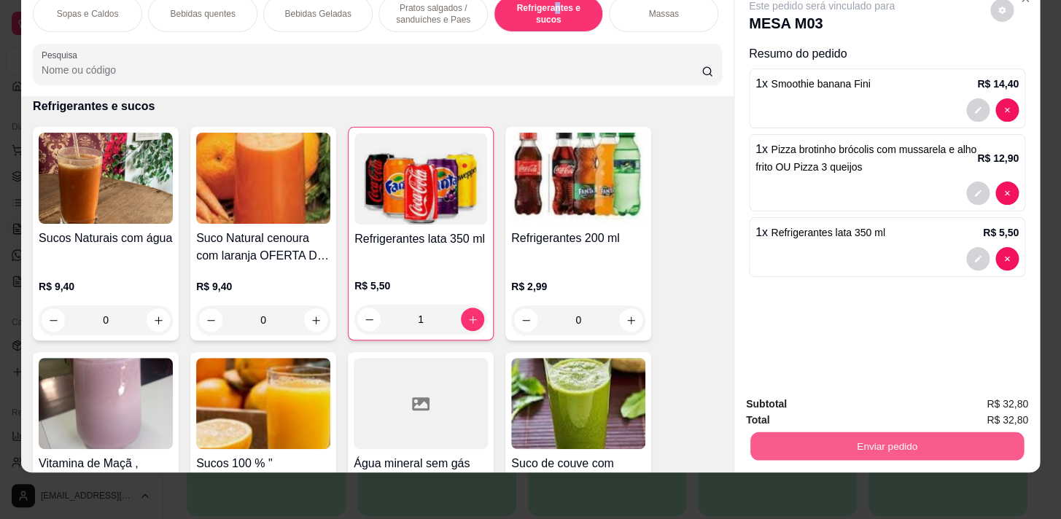
click at [878, 433] on button "Enviar pedido" at bounding box center [886, 446] width 273 height 28
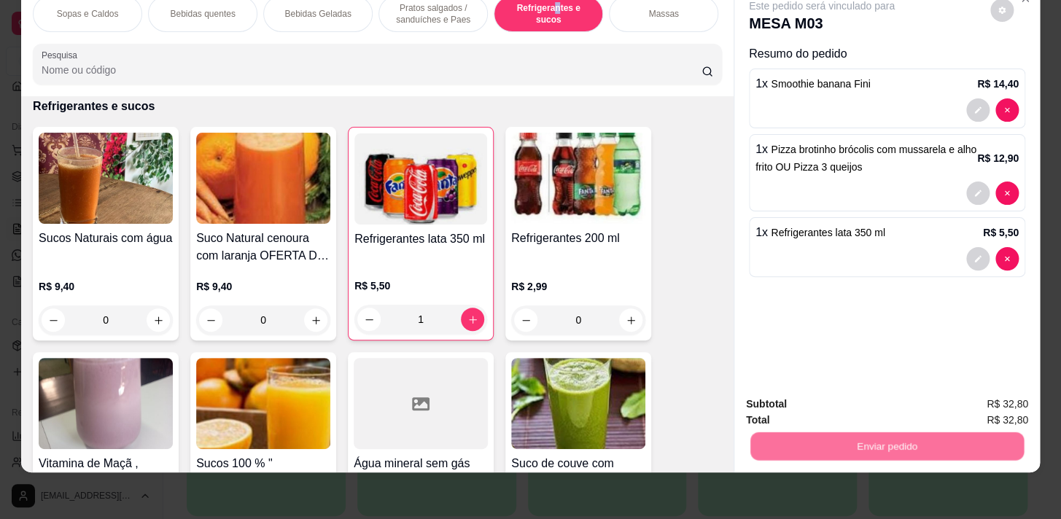
click at [863, 397] on button "Não registrar e enviar pedido" at bounding box center [838, 401] width 152 height 28
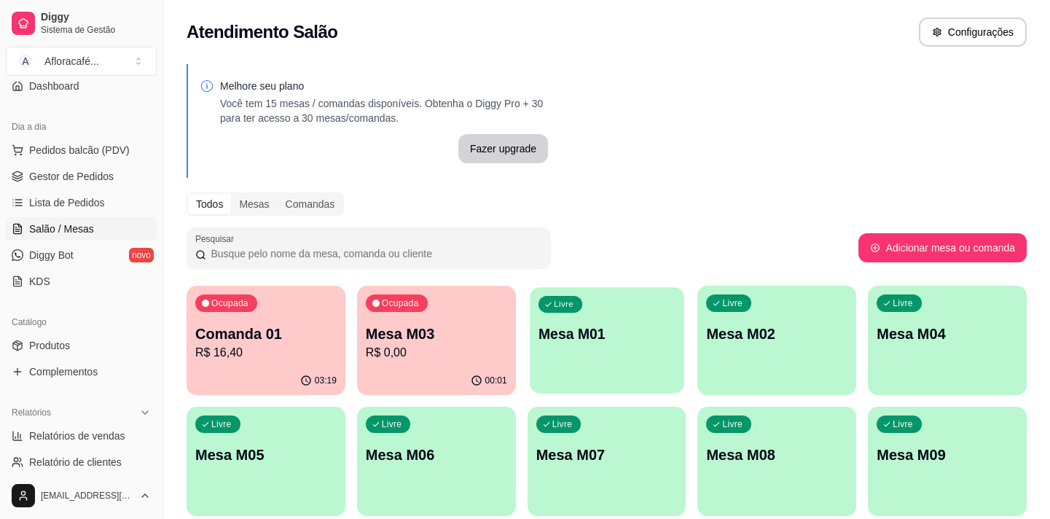
click at [631, 341] on p "Mesa M01" at bounding box center [607, 334] width 137 height 20
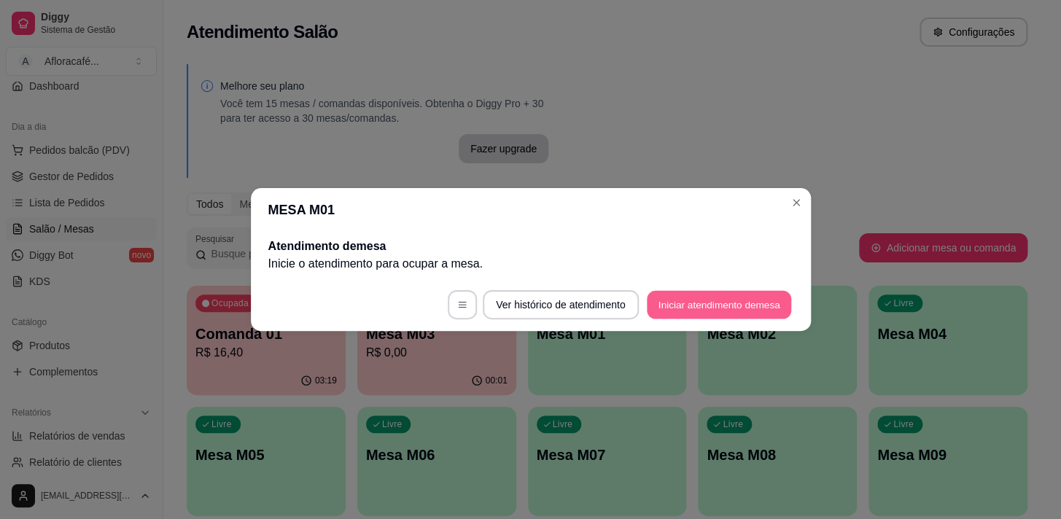
click at [766, 303] on button "Iniciar atendimento de mesa" at bounding box center [719, 305] width 144 height 28
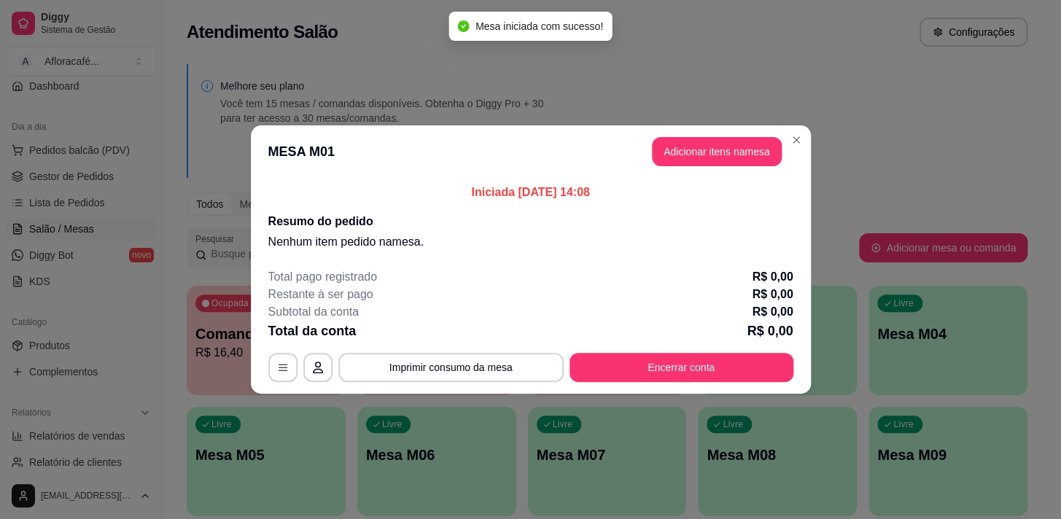
click at [741, 135] on header "MESA M01 Adicionar itens na mesa" at bounding box center [531, 151] width 560 height 52
click at [738, 156] on button "Adicionar itens na mesa" at bounding box center [716, 152] width 125 height 28
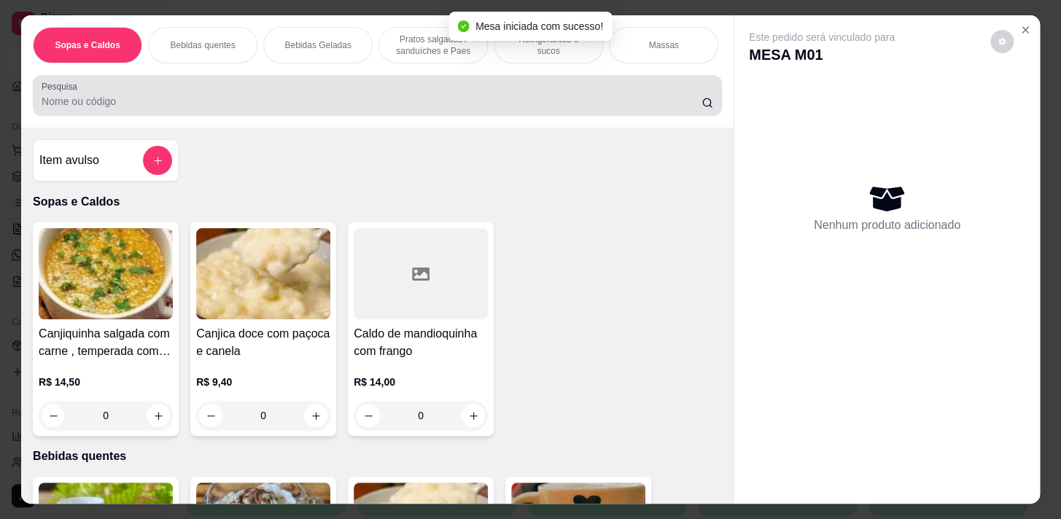
click at [445, 88] on div at bounding box center [377, 95] width 671 height 29
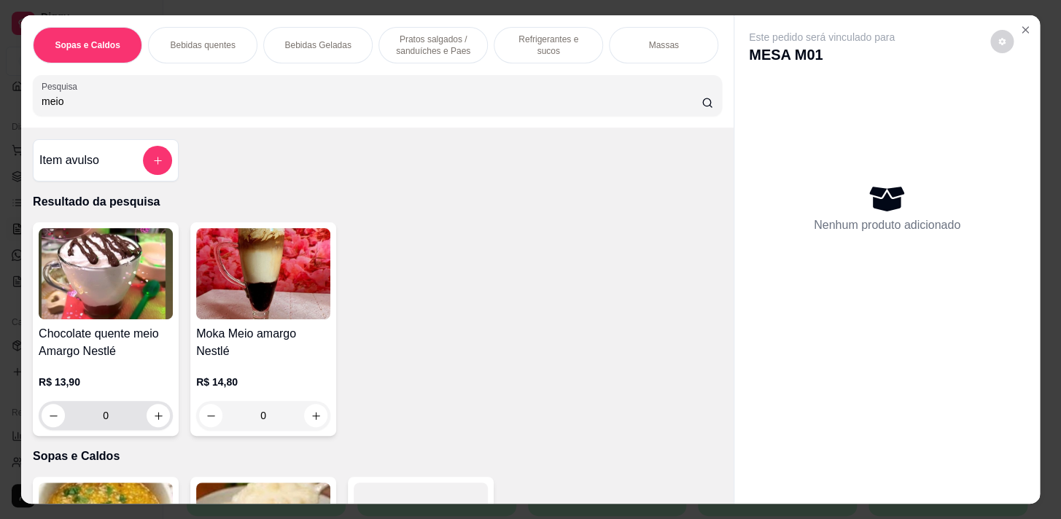
type input "meio"
click at [156, 423] on button "increase-product-quantity" at bounding box center [158, 416] width 23 height 23
type input "1"
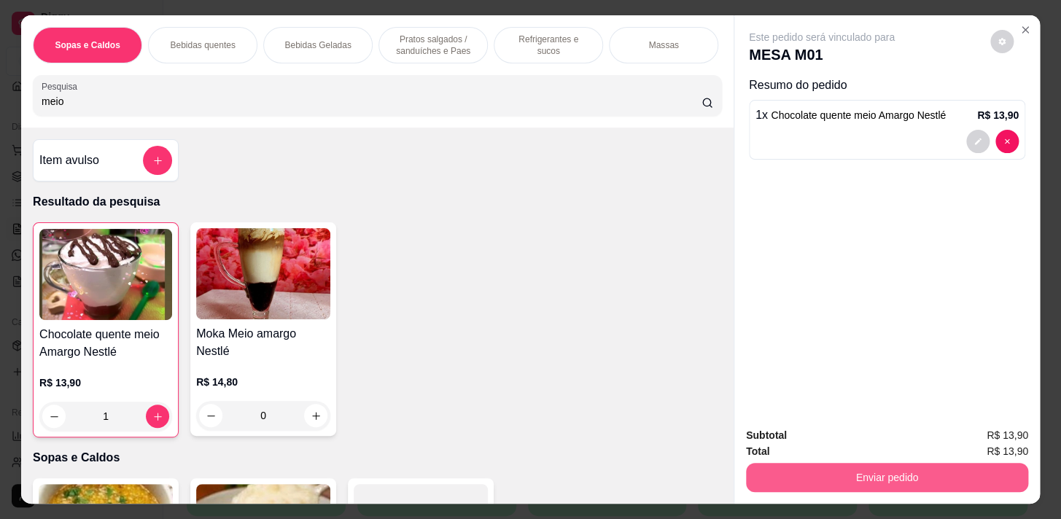
click at [752, 464] on button "Enviar pedido" at bounding box center [887, 477] width 282 height 29
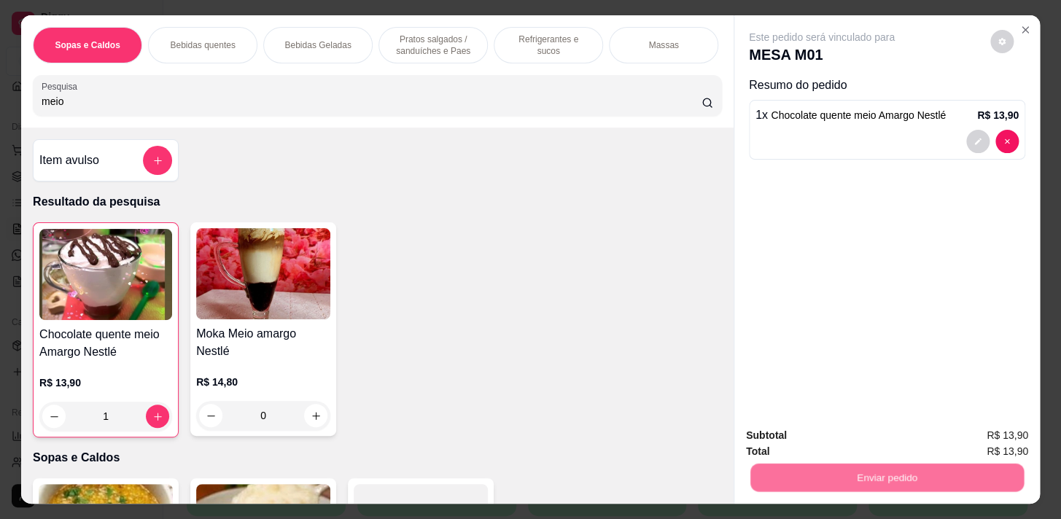
click at [771, 431] on button "Não registrar e enviar pedido" at bounding box center [838, 437] width 152 height 28
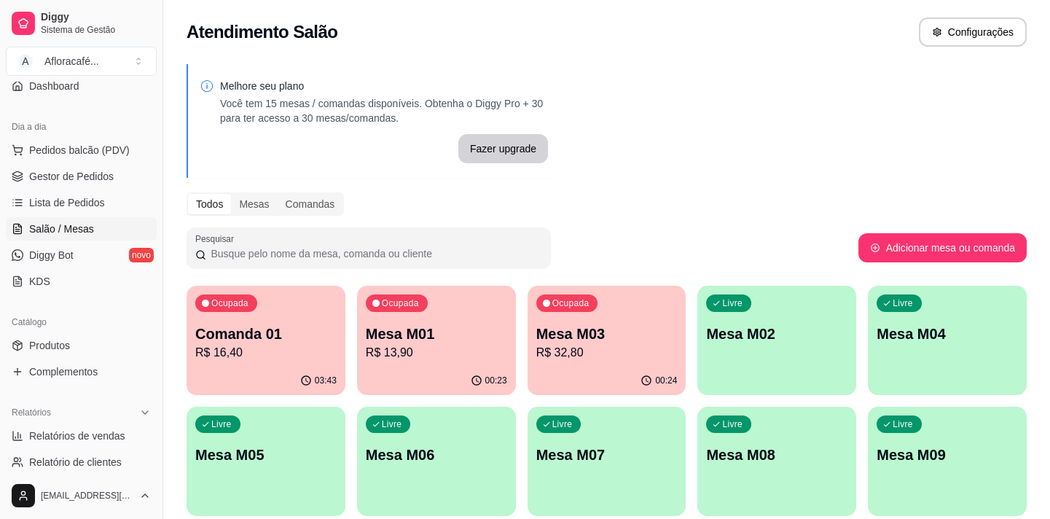
click at [555, 354] on p "R$ 32,80" at bounding box center [607, 352] width 141 height 17
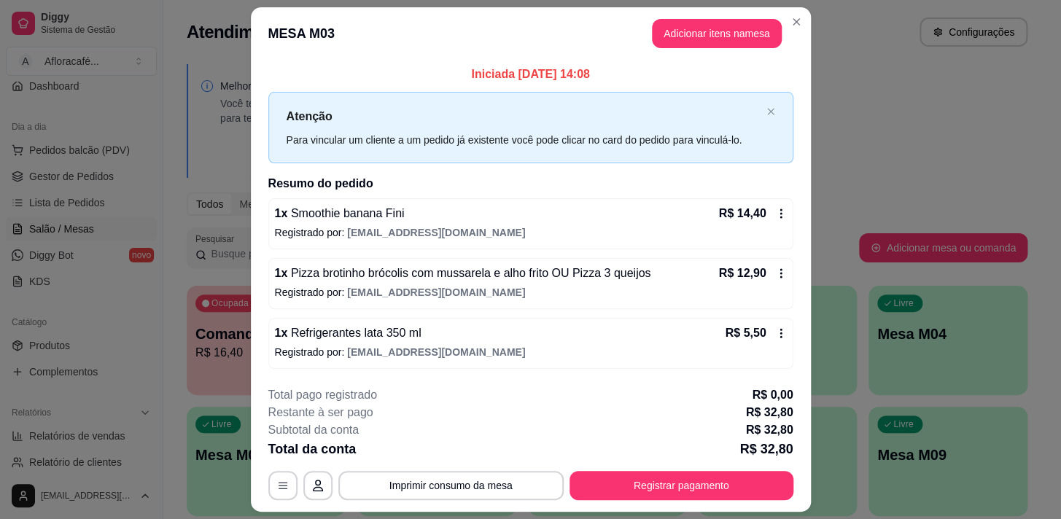
scroll to position [39, 0]
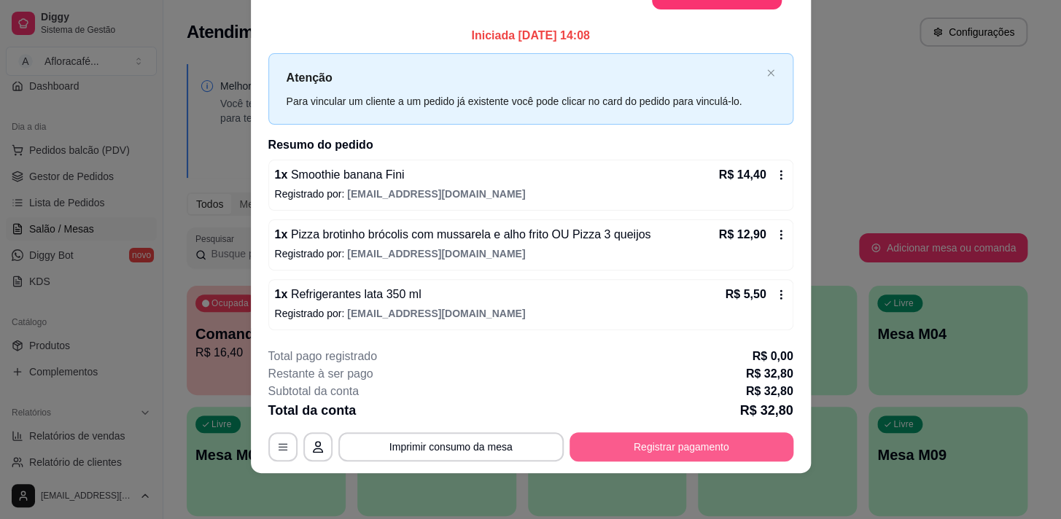
click at [671, 437] on button "Registrar pagamento" at bounding box center [681, 446] width 224 height 29
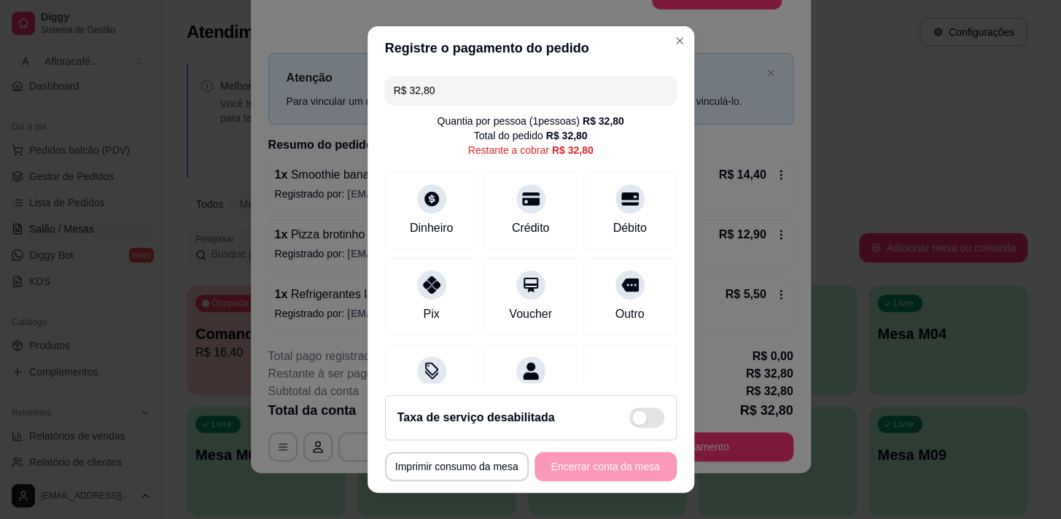
click at [485, 73] on div "R$ 32,80 Quantia por pessoa ( 1 pessoas) R$ 32,80 Total do pedido R$ 32,80 Rest…" at bounding box center [530, 227] width 327 height 314
click at [492, 101] on input "R$ 32,80" at bounding box center [531, 90] width 274 height 29
click at [421, 284] on icon at bounding box center [430, 280] width 19 height 19
click at [416, 294] on div at bounding box center [432, 281] width 32 height 32
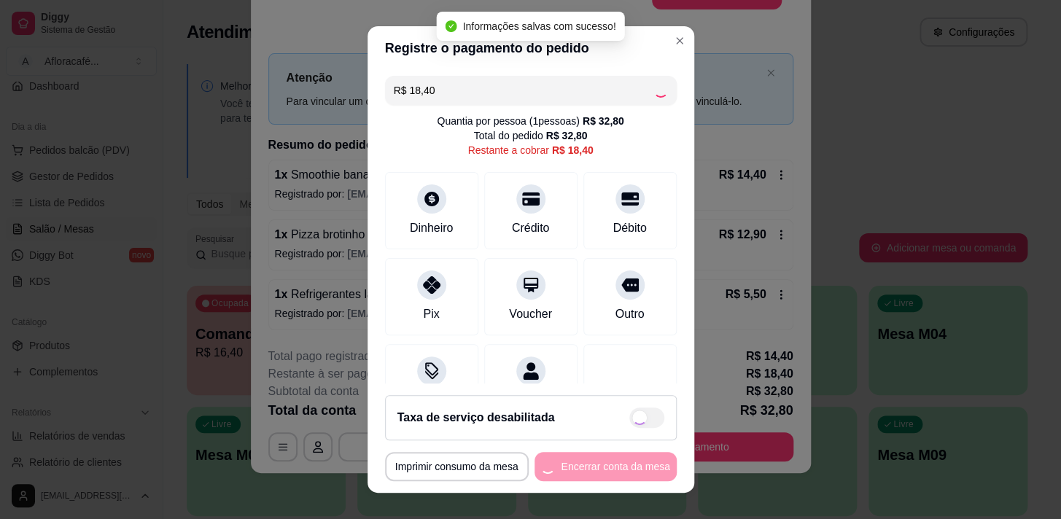
type input "R$ 0,00"
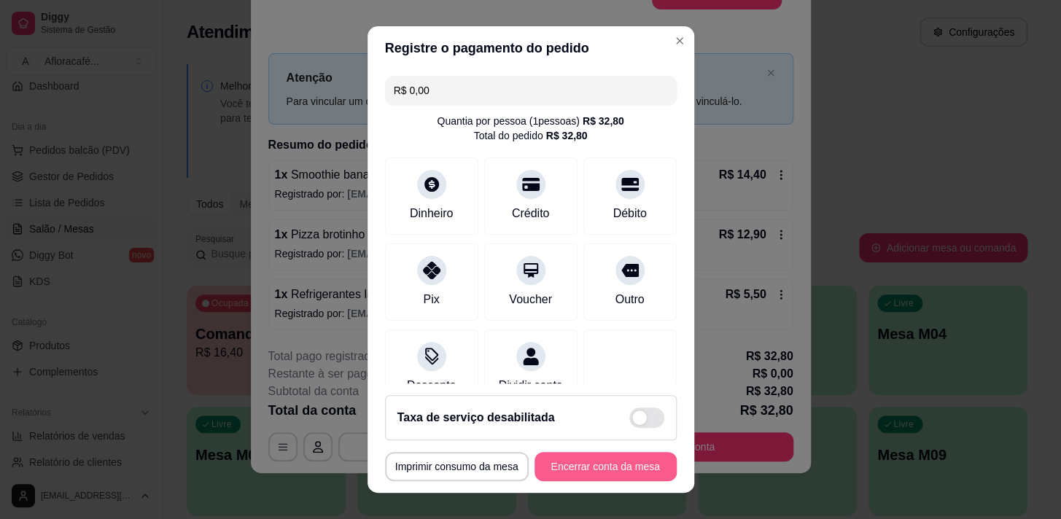
click at [646, 469] on button "Encerrar conta da mesa" at bounding box center [605, 466] width 142 height 29
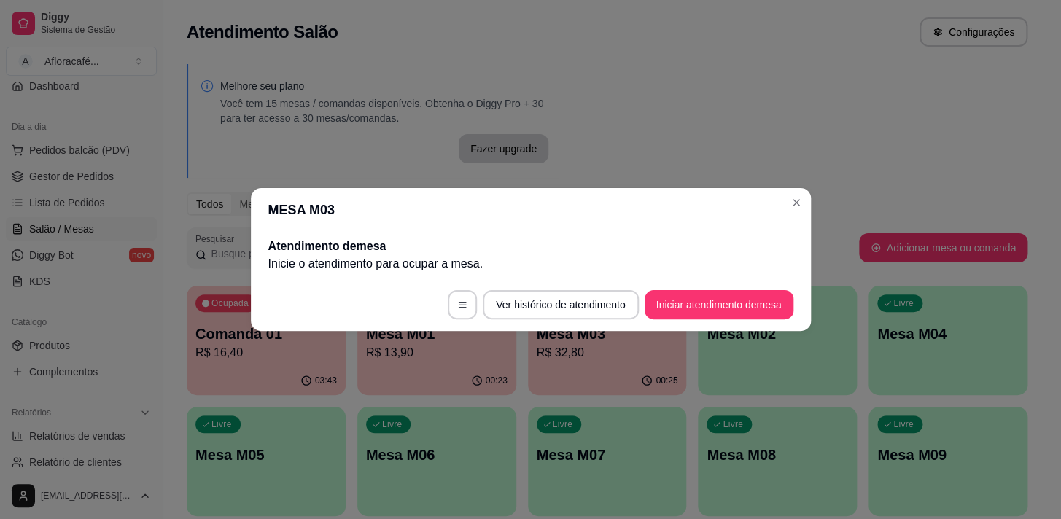
scroll to position [0, 0]
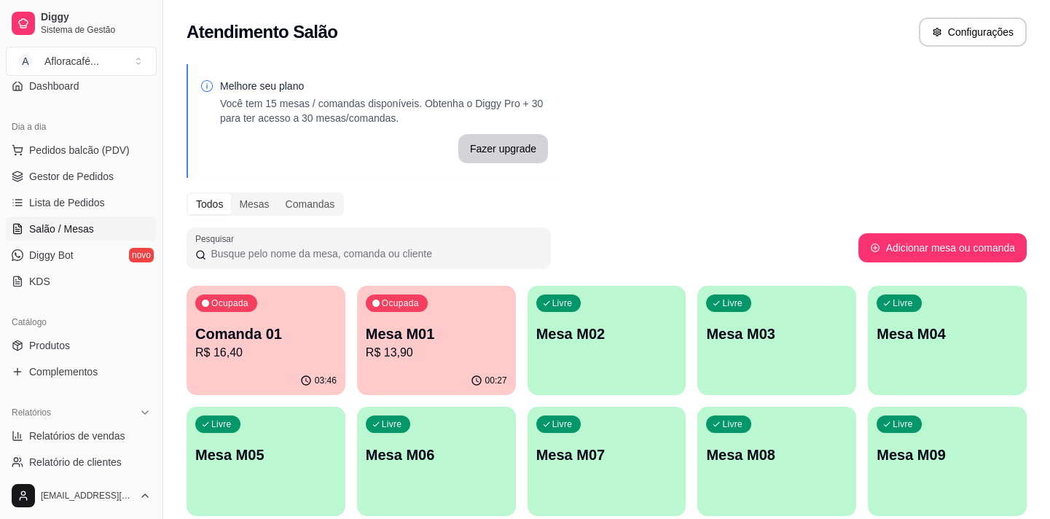
click at [533, 327] on div "Livre Mesa M02" at bounding box center [607, 332] width 159 height 92
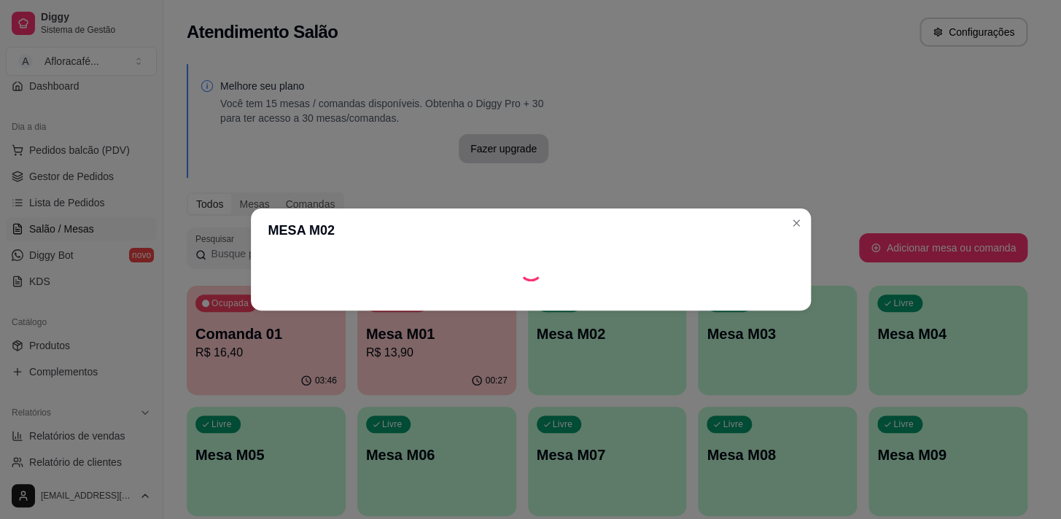
click at [686, 300] on footer at bounding box center [531, 298] width 560 height 23
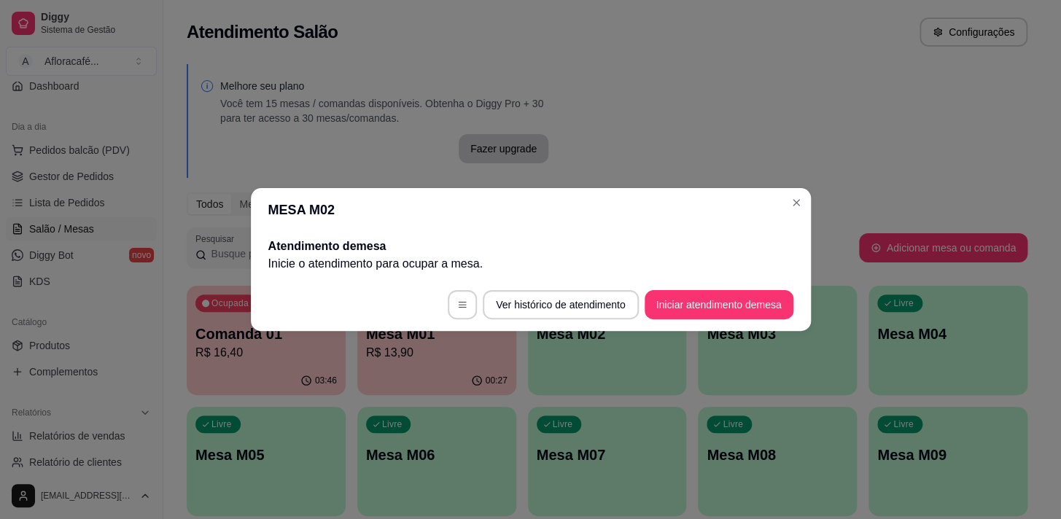
click at [694, 286] on footer "Ver histórico de atendimento Iniciar atendimento de mesa" at bounding box center [531, 304] width 560 height 52
click at [692, 311] on button "Iniciar atendimento de mesa" at bounding box center [718, 304] width 149 height 29
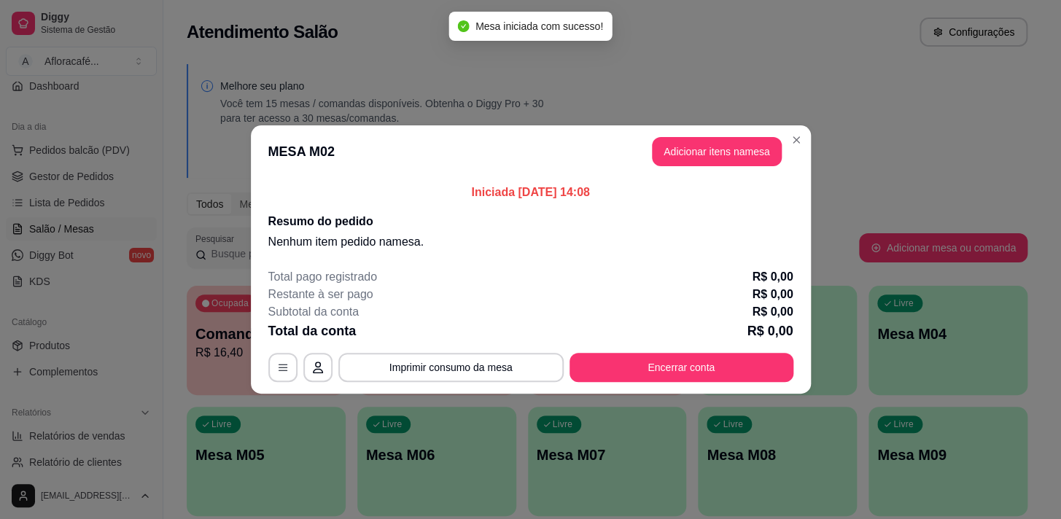
click at [695, 167] on header "MESA M02 Adicionar itens na mesa" at bounding box center [531, 151] width 560 height 52
click at [693, 149] on button "Adicionar itens na mesa" at bounding box center [717, 151] width 130 height 29
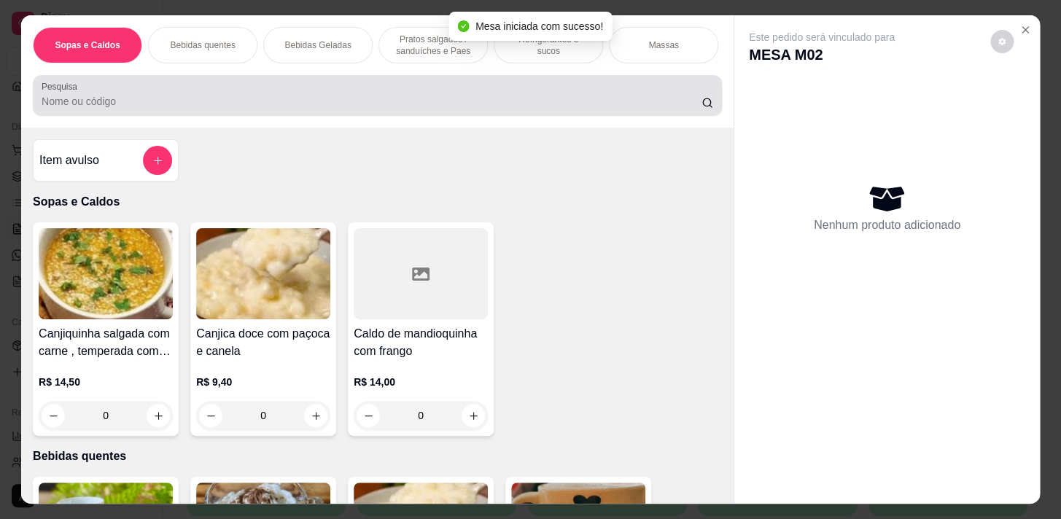
click at [409, 109] on input "Pesquisa" at bounding box center [372, 101] width 660 height 15
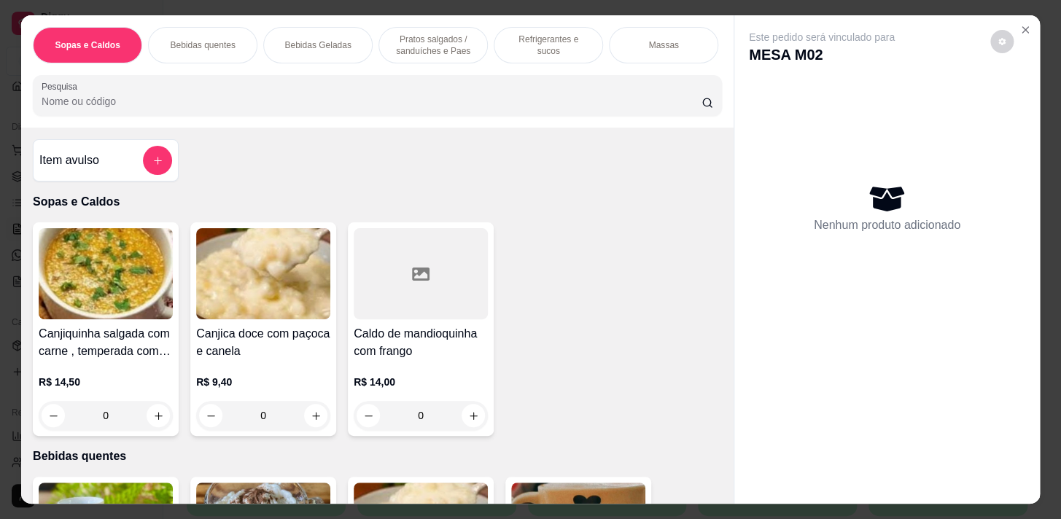
type input "e"
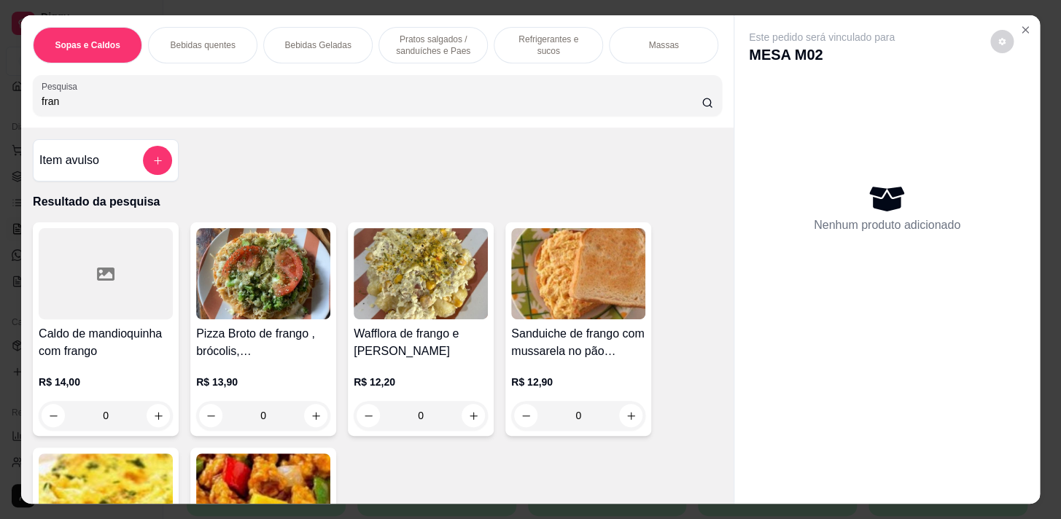
scroll to position [265, 0]
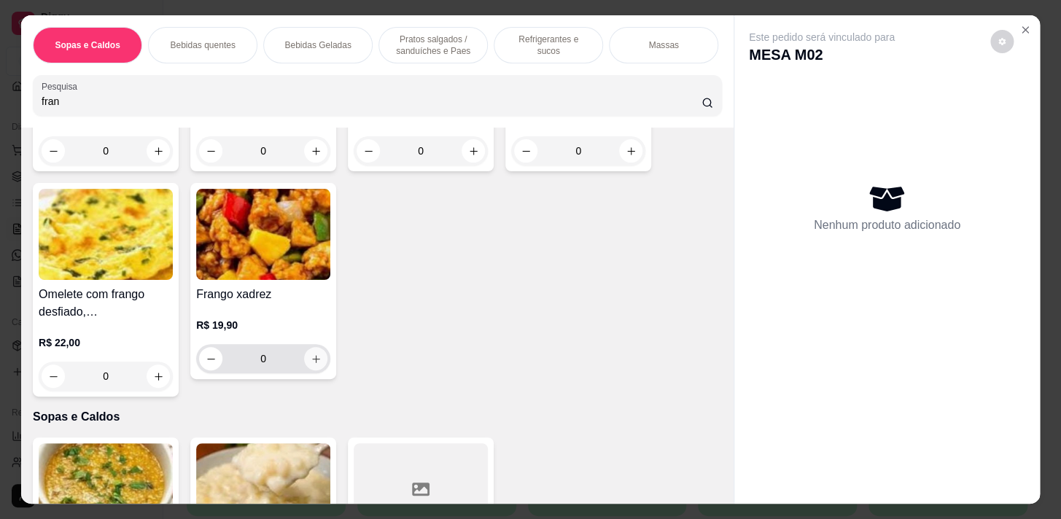
type input "fran"
click at [311, 358] on icon "increase-product-quantity" at bounding box center [316, 359] width 11 height 11
type input "1"
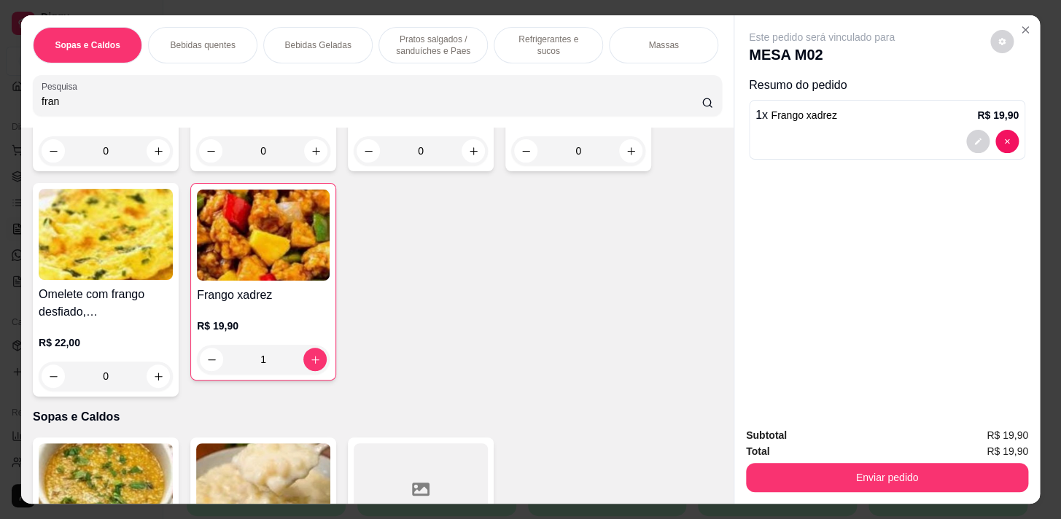
click at [329, 41] on p "Bebidas Geladas" at bounding box center [317, 45] width 66 height 12
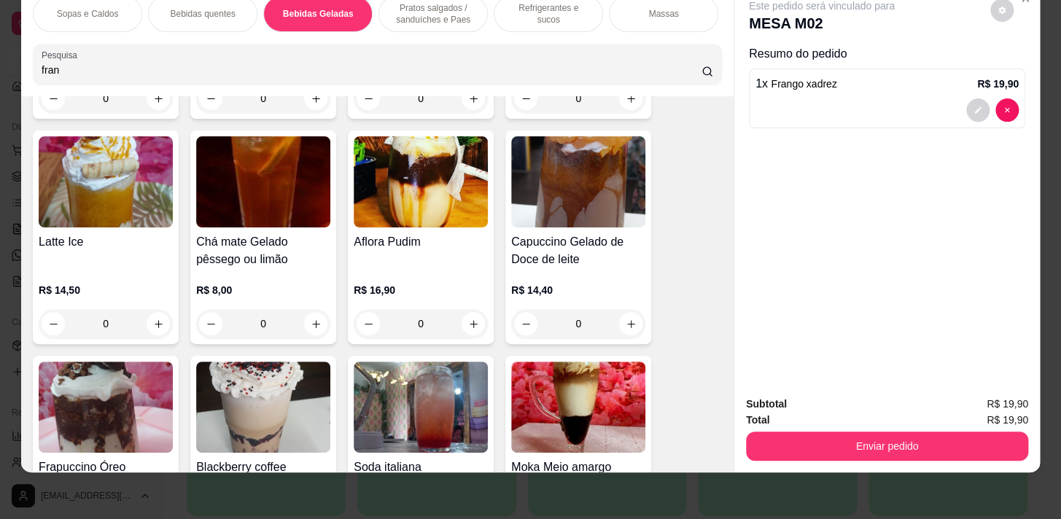
scroll to position [3514, 0]
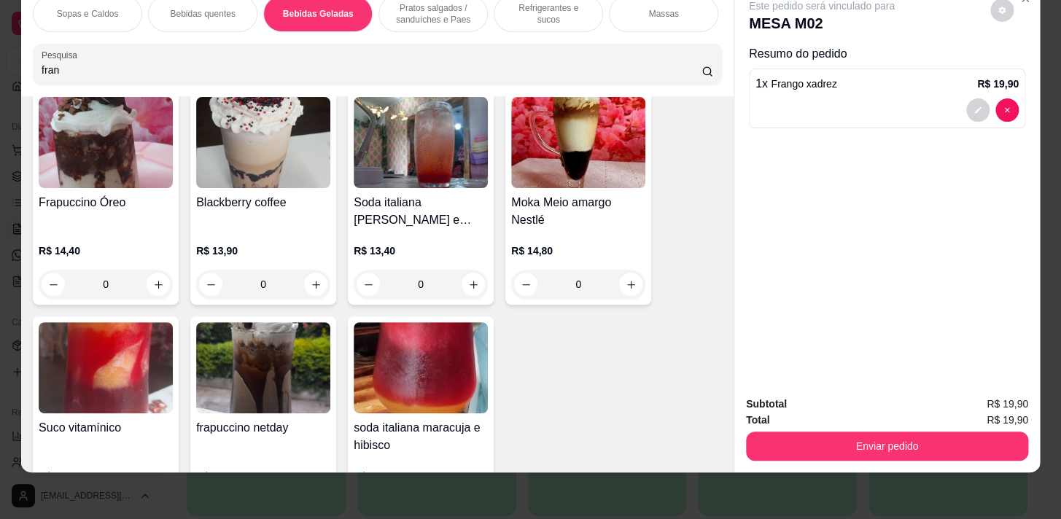
click at [588, 6] on div "Refrigerantes e sucos" at bounding box center [548, 14] width 109 height 36
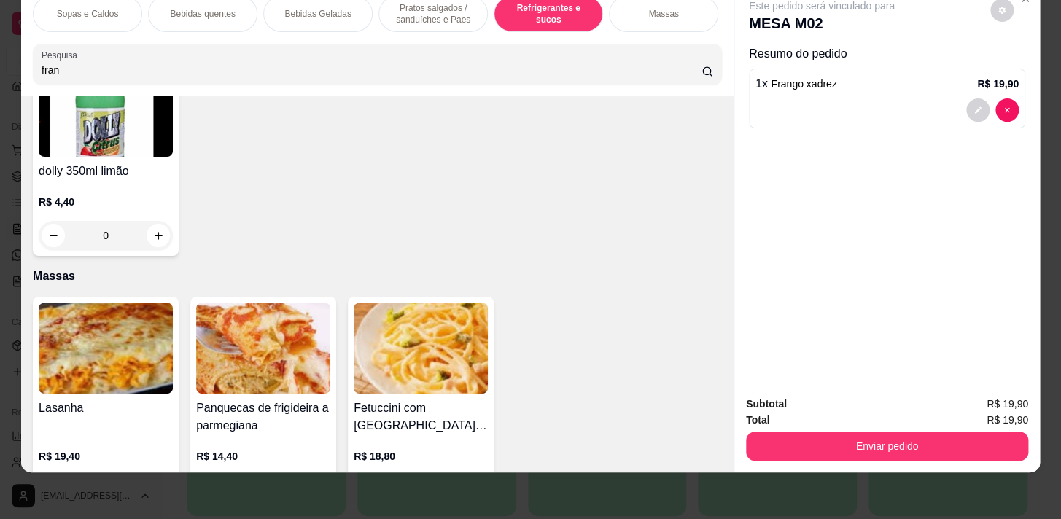
scroll to position [7233, 0]
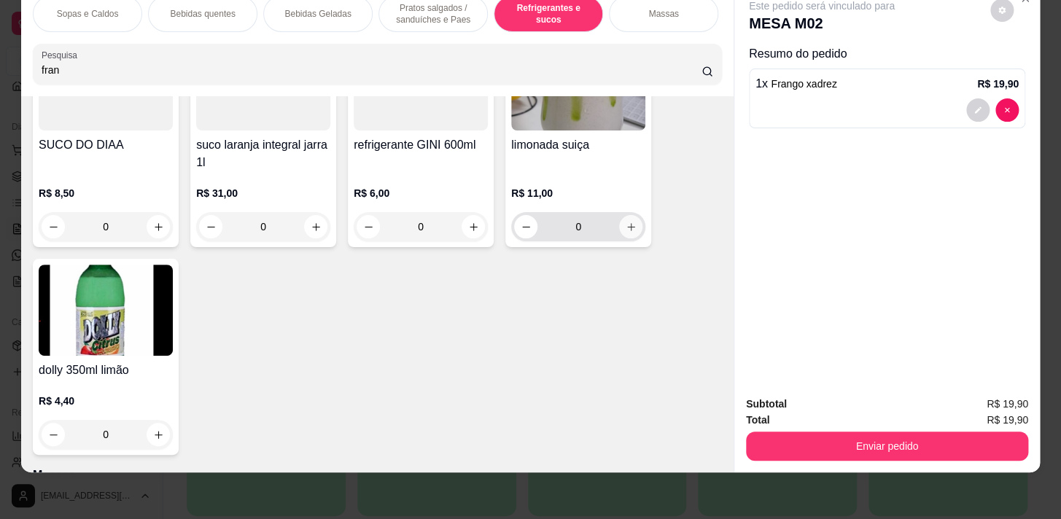
click at [629, 225] on icon "increase-product-quantity" at bounding box center [630, 227] width 11 height 11
type input "1"
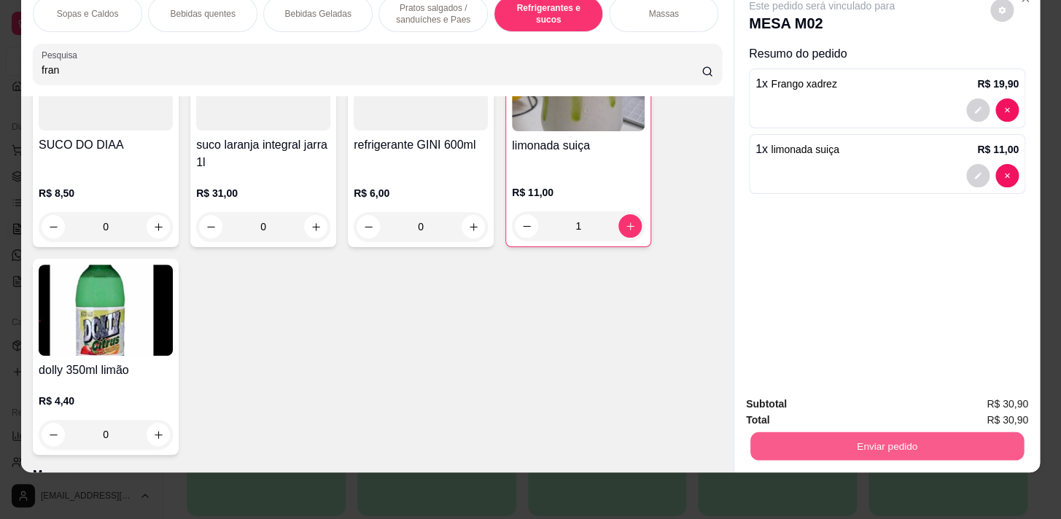
click at [901, 434] on button "Enviar pedido" at bounding box center [886, 446] width 273 height 28
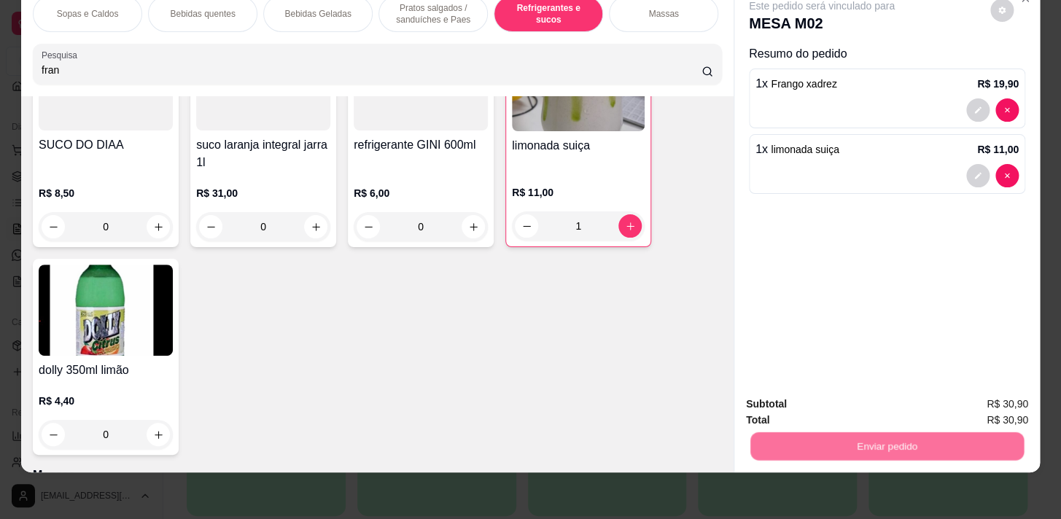
click at [886, 400] on button "Não registrar e enviar pedido" at bounding box center [838, 400] width 147 height 27
